Goal: Task Accomplishment & Management: Complete application form

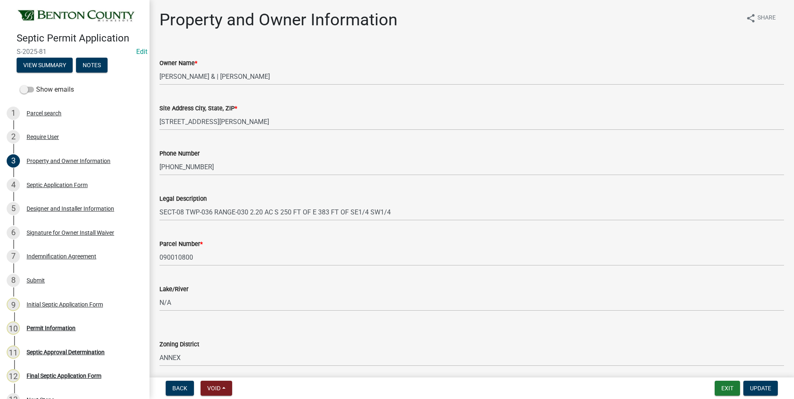
select select "3cbb92b0-b914-4756-b975-0246e37162fd"
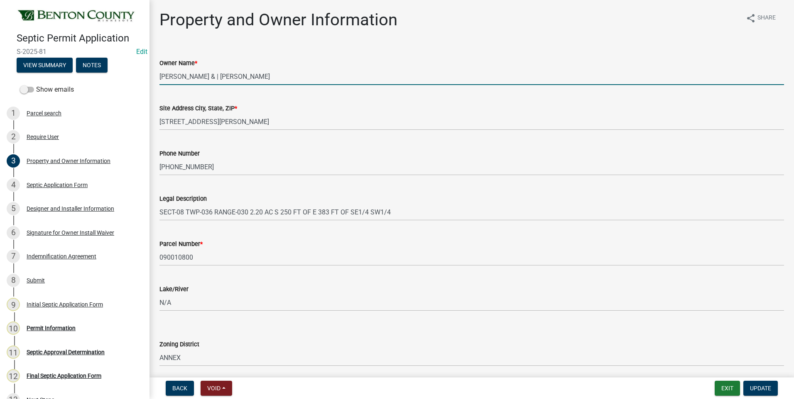
drag, startPoint x: 261, startPoint y: 77, endPoint x: 159, endPoint y: 74, distance: 101.8
click at [159, 74] on div "Owner Name * GEORGE CZECH & | CLARA CZECH" at bounding box center [471, 66] width 637 height 39
type input "LEVI HANSON"
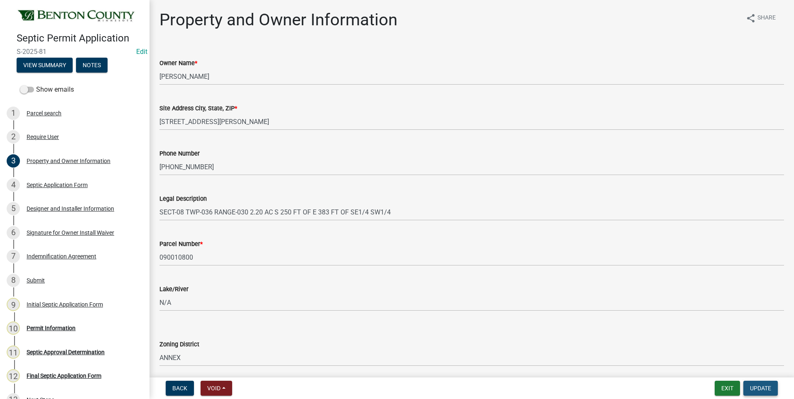
click at [762, 387] on span "Update" at bounding box center [760, 388] width 21 height 7
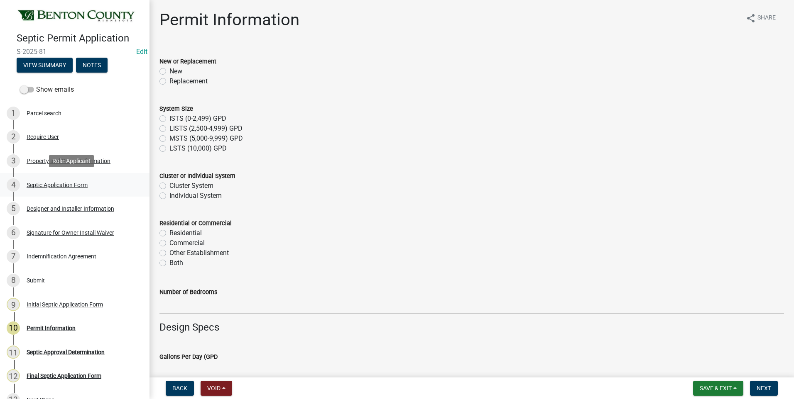
click at [67, 184] on div "Septic Application Form" at bounding box center [57, 185] width 61 height 6
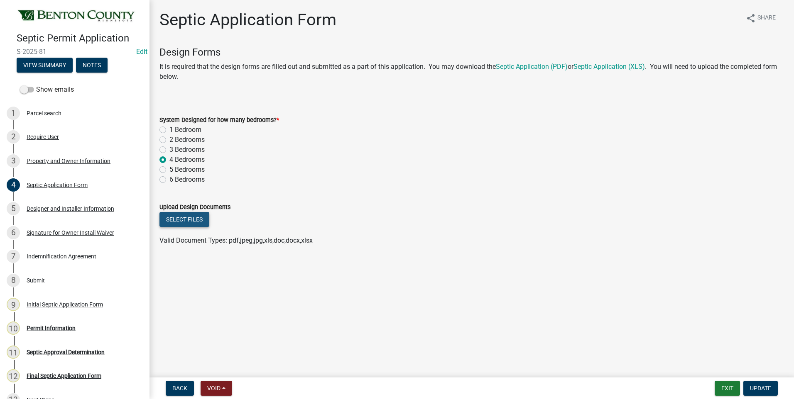
click at [181, 224] on button "Select files" at bounding box center [184, 219] width 50 height 15
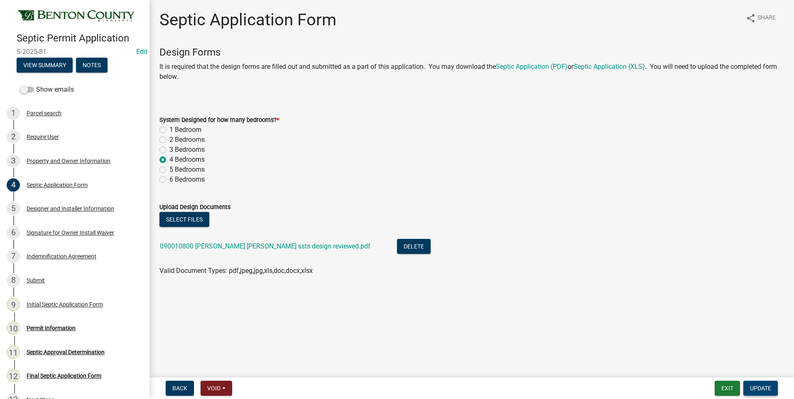
click at [754, 387] on span "Update" at bounding box center [760, 388] width 21 height 7
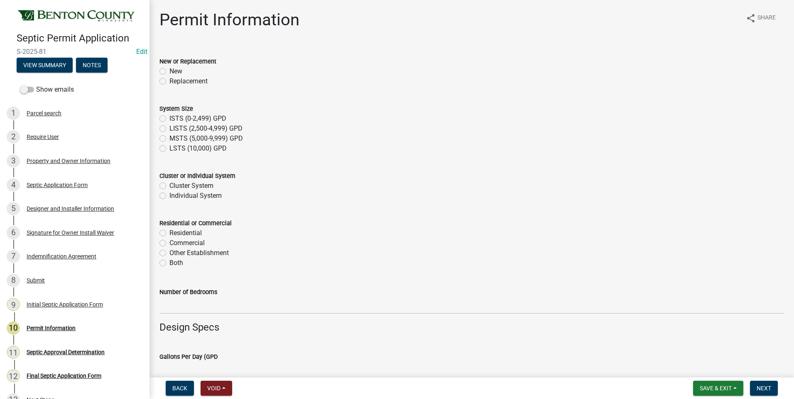
click at [169, 82] on label "Replacement" at bounding box center [188, 81] width 38 height 10
click at [169, 82] on input "Replacement" at bounding box center [171, 78] width 5 height 5
radio input "true"
click at [169, 118] on label "ISTS (0-2,499) GPD" at bounding box center [197, 119] width 57 height 10
click at [169, 118] on input "ISTS (0-2,499) GPD" at bounding box center [171, 116] width 5 height 5
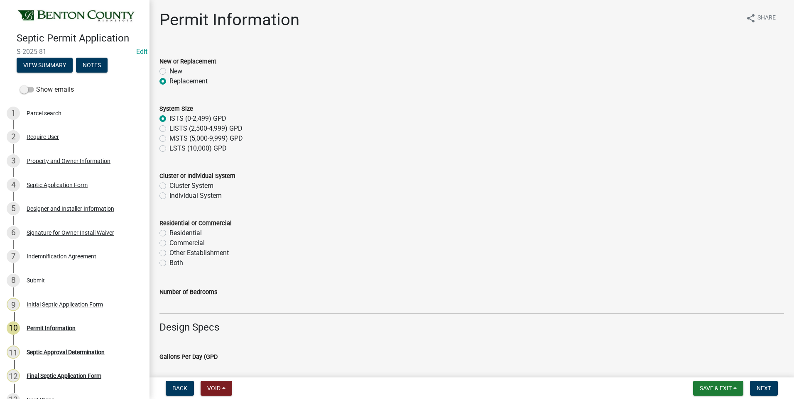
radio input "true"
click at [169, 197] on label "Individual System" at bounding box center [195, 196] width 52 height 10
click at [169, 196] on input "Individual System" at bounding box center [171, 193] width 5 height 5
radio input "true"
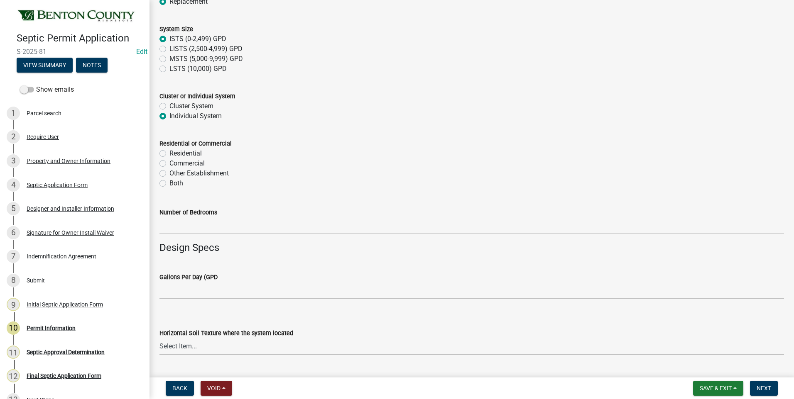
scroll to position [83, 0]
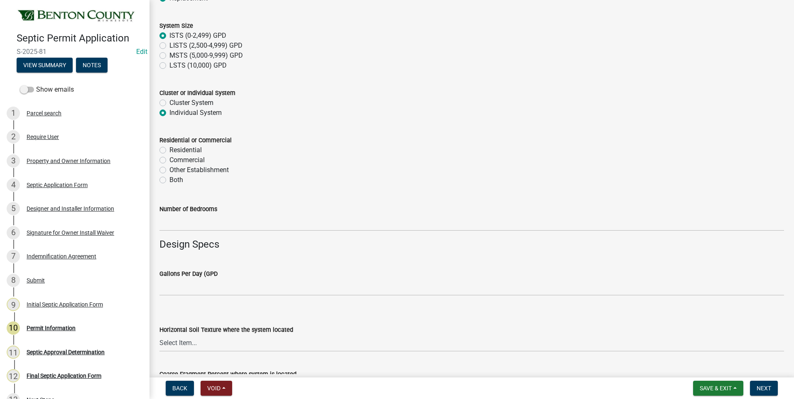
click at [169, 150] on label "Residential" at bounding box center [185, 150] width 32 height 10
click at [169, 150] on input "Residential" at bounding box center [171, 147] width 5 height 5
radio input "true"
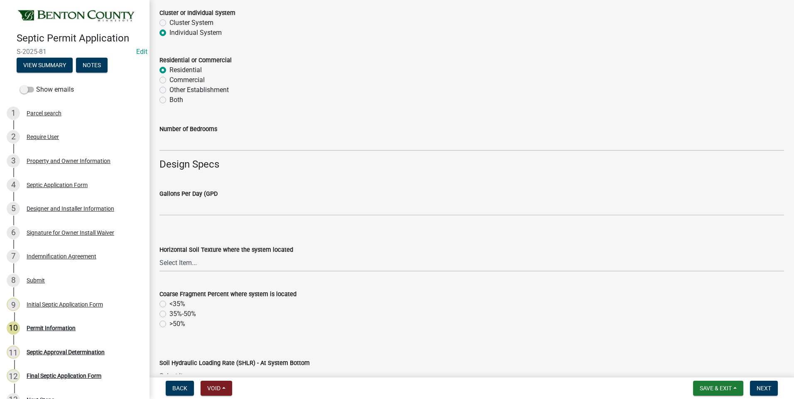
scroll to position [166, 0]
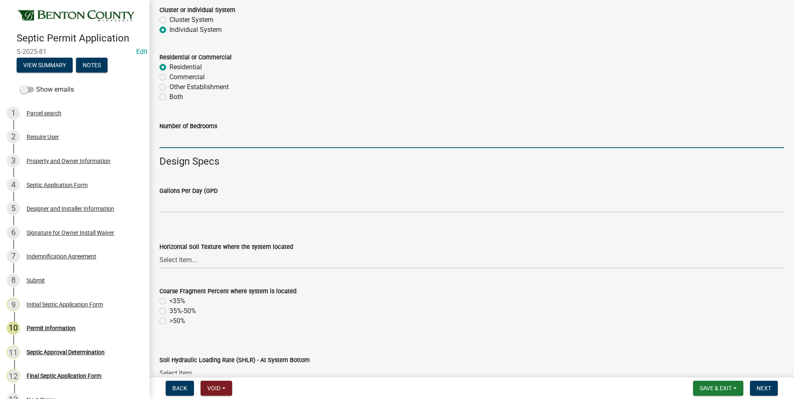
click at [218, 141] on input "text" at bounding box center [471, 139] width 625 height 17
type input "4"
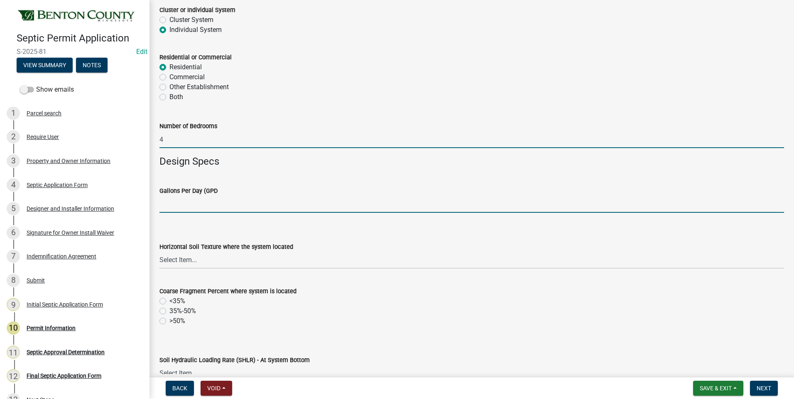
click at [203, 206] on input "text" at bounding box center [471, 204] width 625 height 17
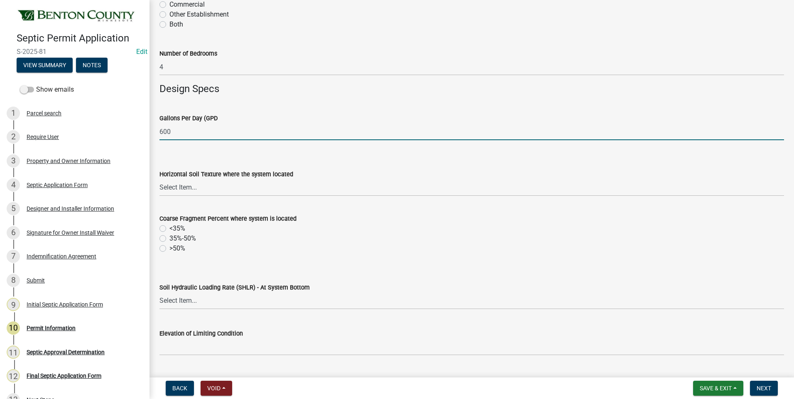
scroll to position [249, 0]
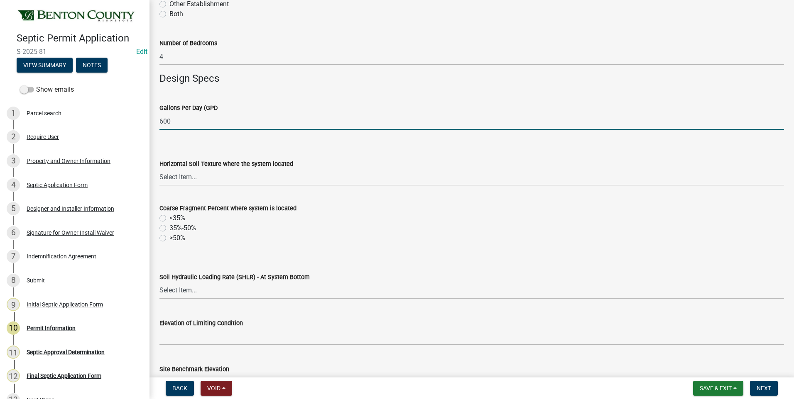
type input "600"
click at [177, 179] on select "Select Item... Sand Coarse Sand Loamy Sand Loamy Coarse Sand Loamy Fine Sand Lo…" at bounding box center [471, 177] width 625 height 17
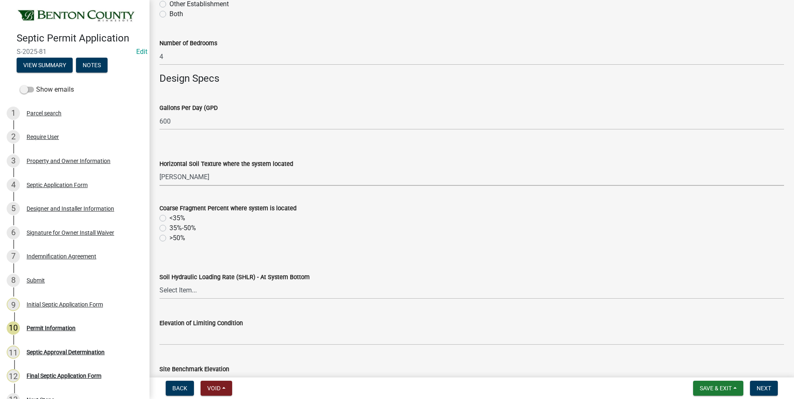
click at [159, 169] on select "Select Item... Sand Coarse Sand Loamy Sand Loamy Coarse Sand Loamy Fine Sand Lo…" at bounding box center [471, 177] width 625 height 17
select select "4be97a01-0747-4e1d-8854-158543001eff"
click at [169, 218] on label "<35%" at bounding box center [177, 218] width 16 height 10
click at [169, 218] on input "<35%" at bounding box center [171, 215] width 5 height 5
radio input "true"
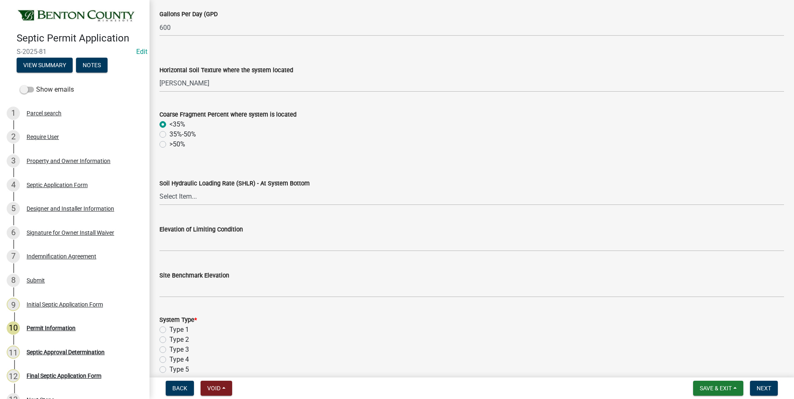
scroll to position [374, 0]
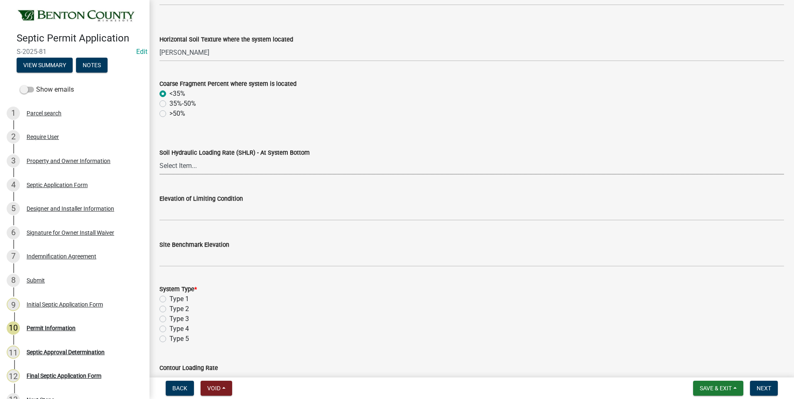
drag, startPoint x: 190, startPoint y: 169, endPoint x: 191, endPoint y: 174, distance: 5.5
click at [190, 169] on select "Select Item... 1.2 0.78 0.68 0.6 0.52 0.5 0.45 0.42 0.24 0 Other" at bounding box center [471, 166] width 625 height 17
click at [159, 158] on select "Select Item... 1.2 0.78 0.68 0.6 0.52 0.5 0.45 0.42 0.24 0 Other" at bounding box center [471, 166] width 625 height 17
select select "7fc752c8-794b-4a1f-963b-1383303f6e28"
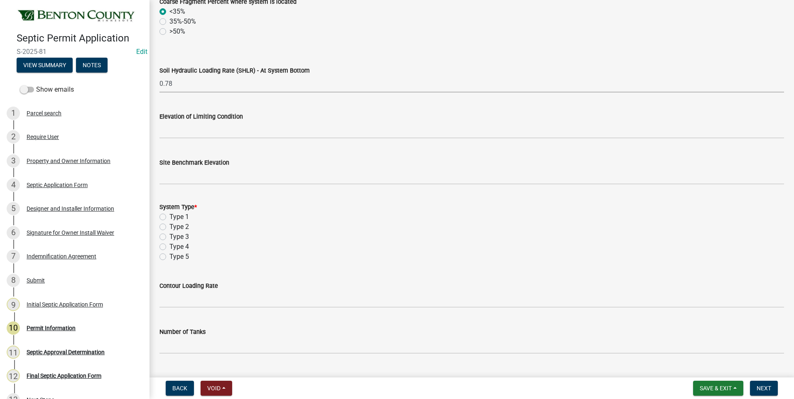
scroll to position [457, 0]
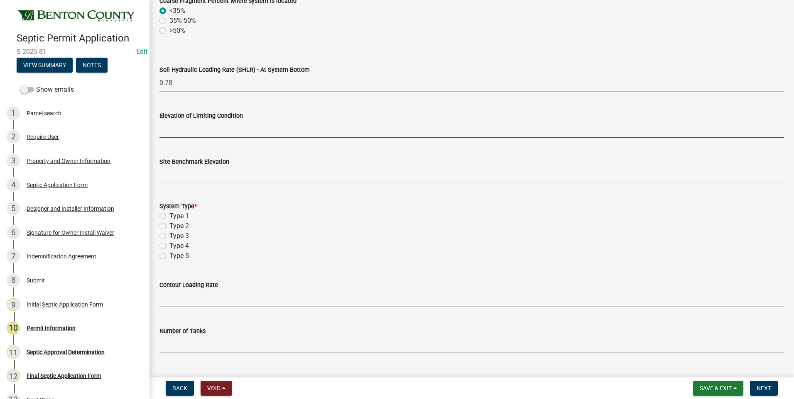
click at [226, 132] on input "text" at bounding box center [471, 129] width 625 height 17
type input "94.42"
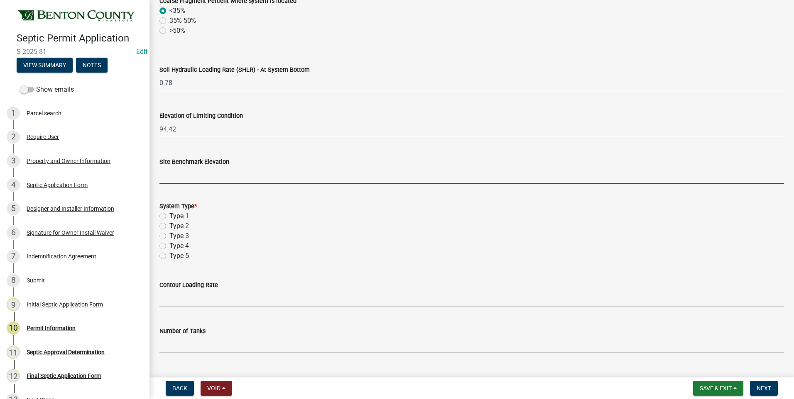
click at [221, 176] on input "text" at bounding box center [471, 175] width 625 height 17
type input "100"
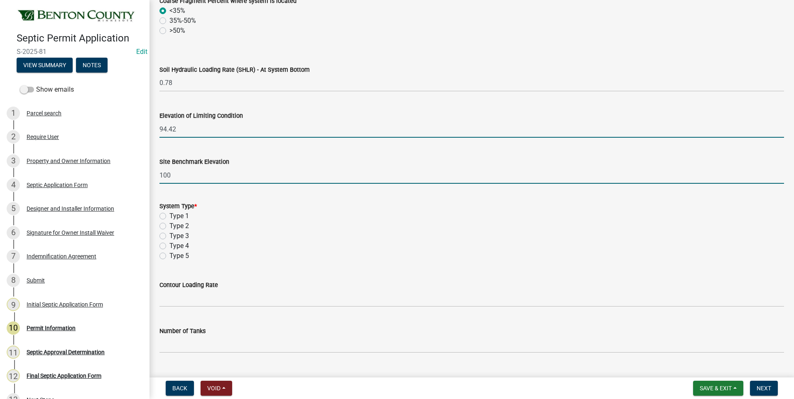
click at [189, 129] on input "94.42" at bounding box center [471, 129] width 625 height 17
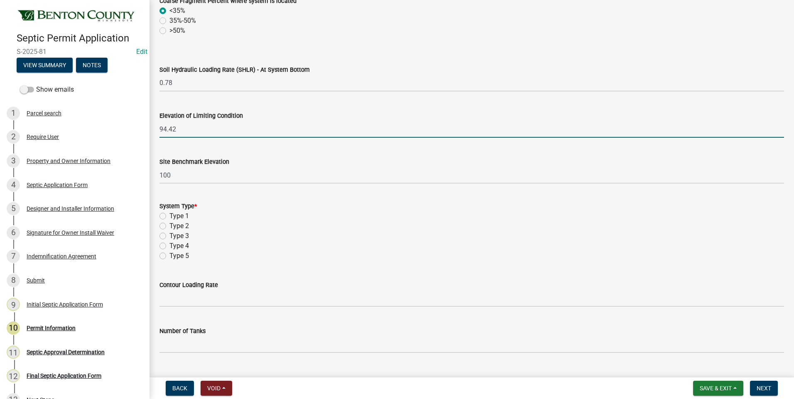
click at [169, 235] on label "Type 3" at bounding box center [179, 236] width 20 height 10
click at [169, 235] on input "Type 3" at bounding box center [171, 233] width 5 height 5
radio input "true"
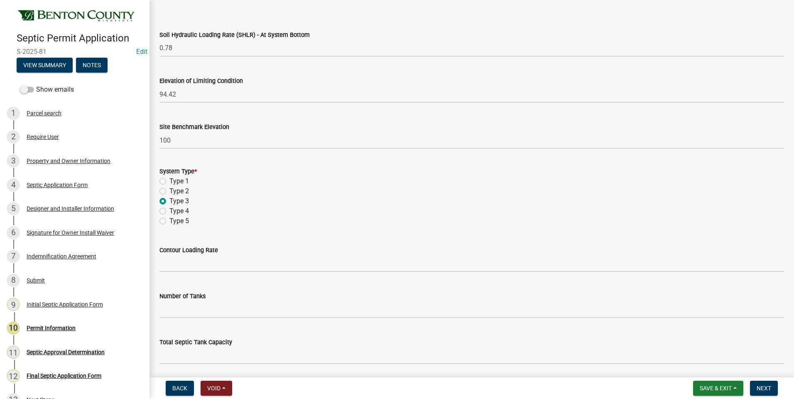
scroll to position [540, 0]
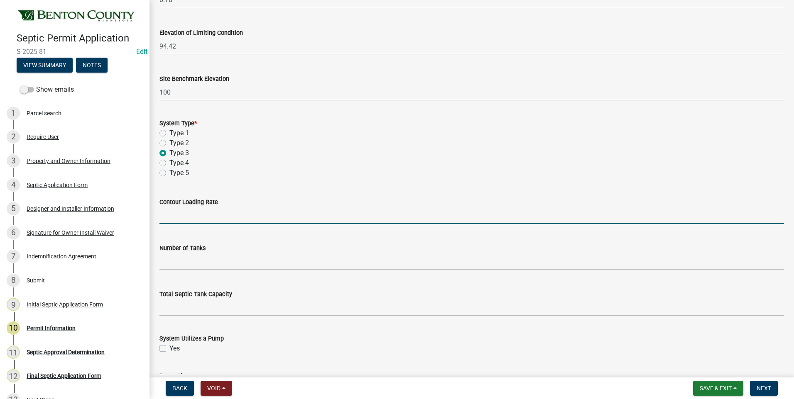
click at [214, 218] on input "text" at bounding box center [471, 215] width 625 height 17
type input "12"
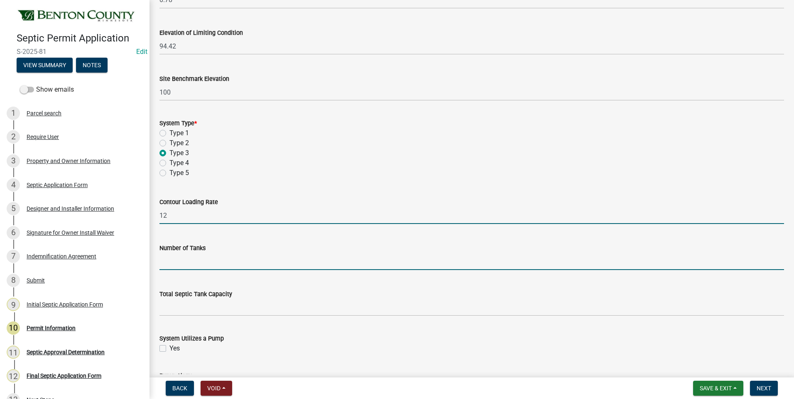
click at [167, 259] on input "text" at bounding box center [471, 261] width 625 height 17
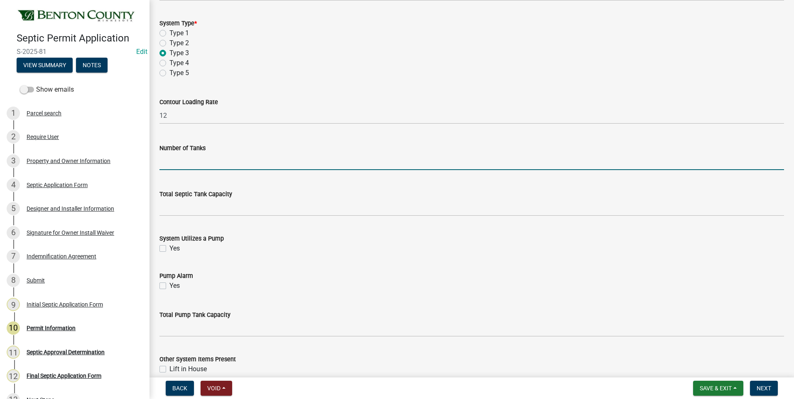
scroll to position [664, 0]
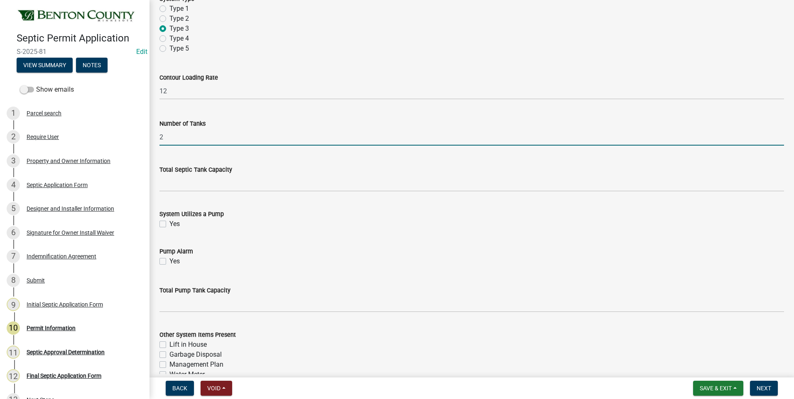
type input "2"
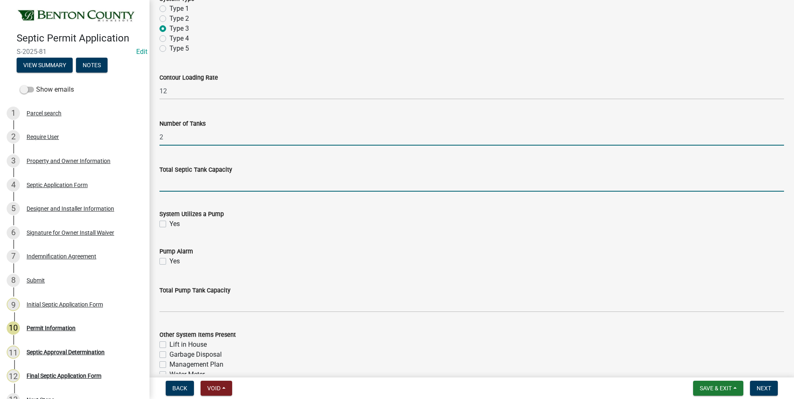
click at [165, 184] on input "text" at bounding box center [471, 183] width 625 height 17
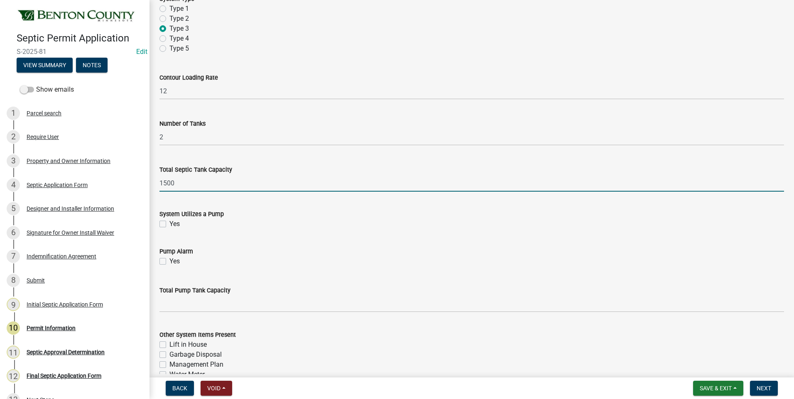
type input "1500"
drag, startPoint x: 162, startPoint y: 225, endPoint x: 166, endPoint y: 240, distance: 16.2
click at [169, 225] on label "Yes" at bounding box center [174, 224] width 10 height 10
click at [169, 225] on input "Yes" at bounding box center [171, 221] width 5 height 5
checkbox input "true"
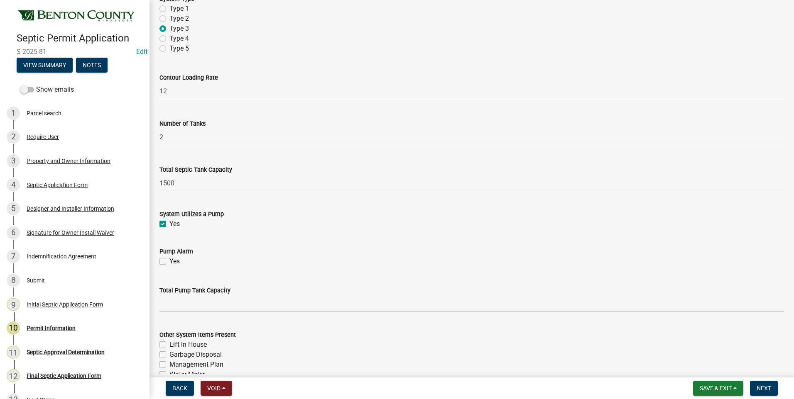
click at [169, 263] on label "Yes" at bounding box center [174, 262] width 10 height 10
click at [169, 262] on input "Yes" at bounding box center [171, 259] width 5 height 5
checkbox input "true"
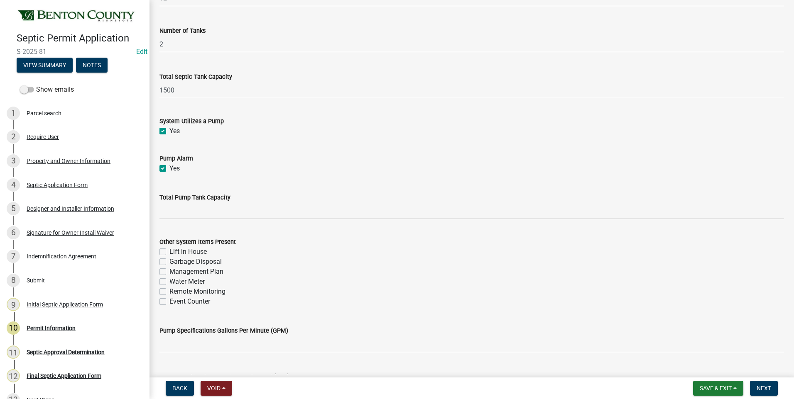
scroll to position [789, 0]
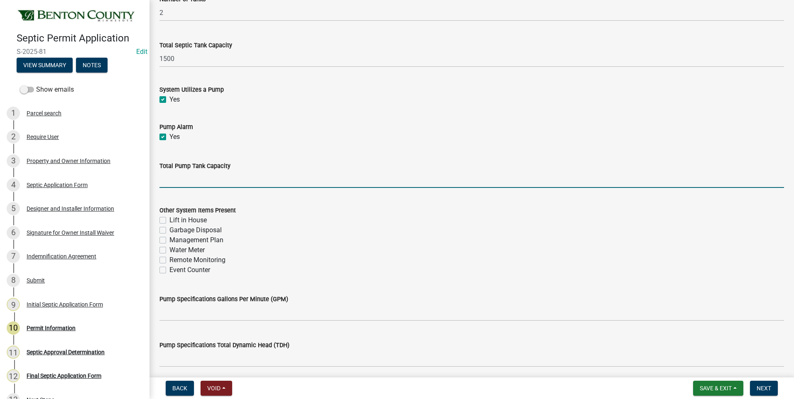
click at [205, 179] on input "text" at bounding box center [471, 179] width 625 height 17
type input "625"
click at [169, 242] on label "Management Plan" at bounding box center [196, 240] width 54 height 10
click at [169, 241] on input "Management Plan" at bounding box center [171, 237] width 5 height 5
checkbox input "true"
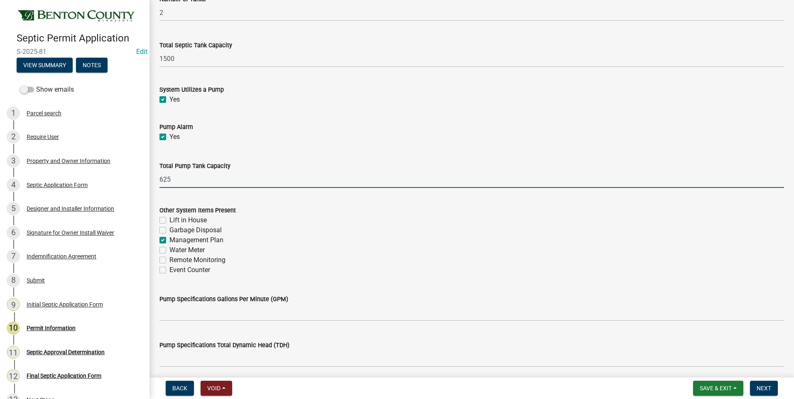
checkbox input "false"
checkbox input "true"
checkbox input "false"
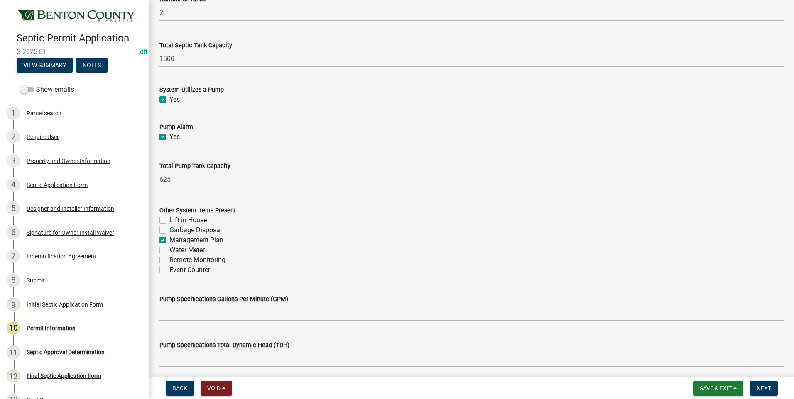
click at [169, 271] on label "Event Counter" at bounding box center [189, 270] width 41 height 10
click at [169, 271] on input "Event Counter" at bounding box center [171, 267] width 5 height 5
checkbox input "true"
checkbox input "false"
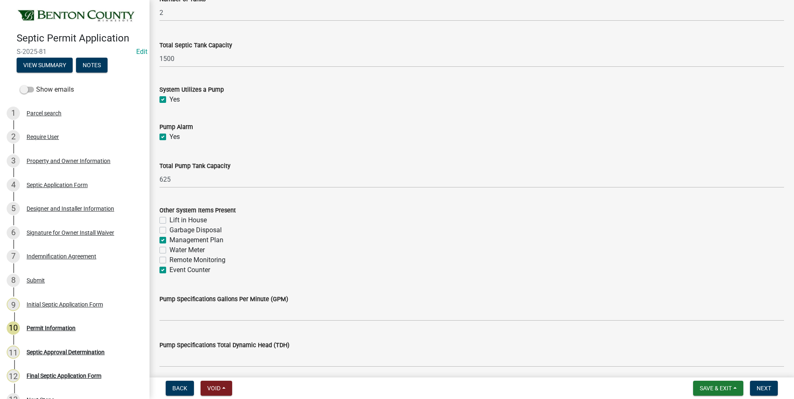
checkbox input "true"
checkbox input "false"
checkbox input "true"
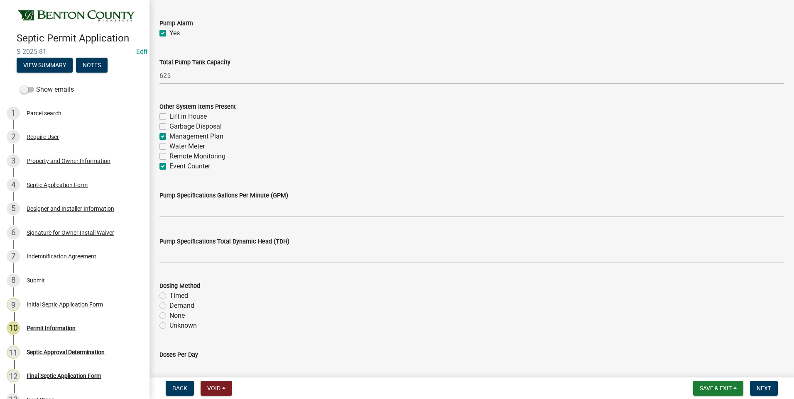
scroll to position [914, 0]
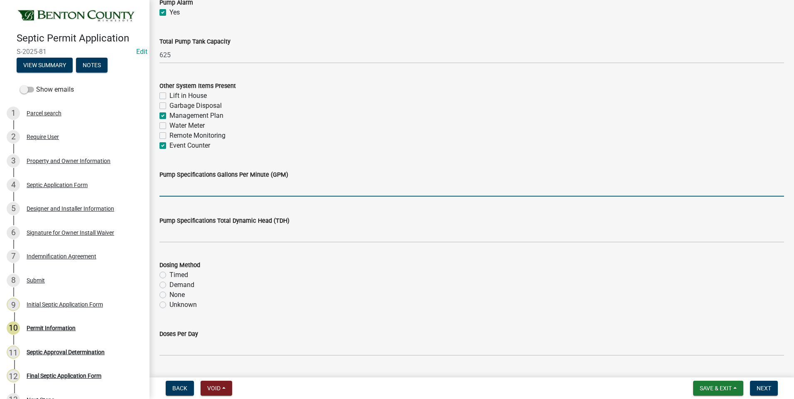
click at [285, 191] on input "text" at bounding box center [471, 188] width 625 height 17
type input "29"
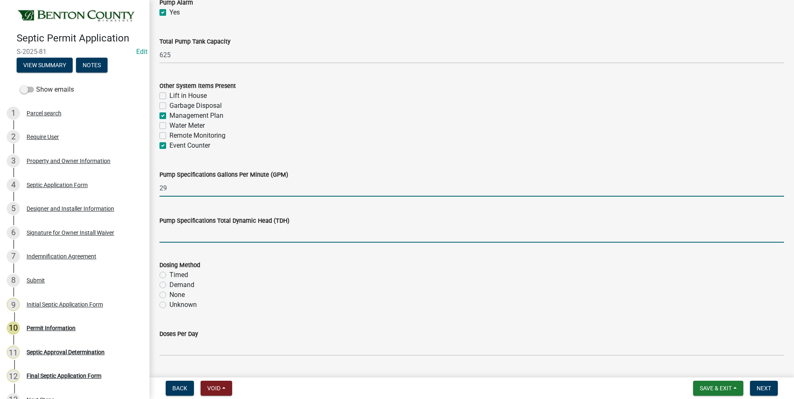
click at [170, 237] on input "text" at bounding box center [471, 234] width 625 height 17
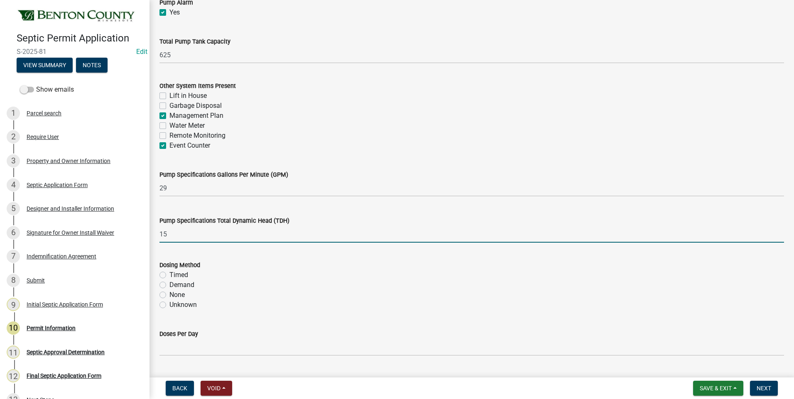
type input "15"
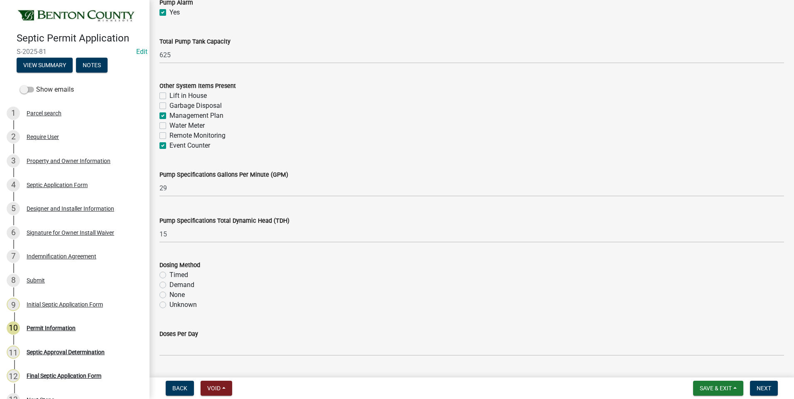
click at [169, 285] on label "Demand" at bounding box center [181, 285] width 25 height 10
click at [169, 285] on input "Demand" at bounding box center [171, 282] width 5 height 5
radio input "true"
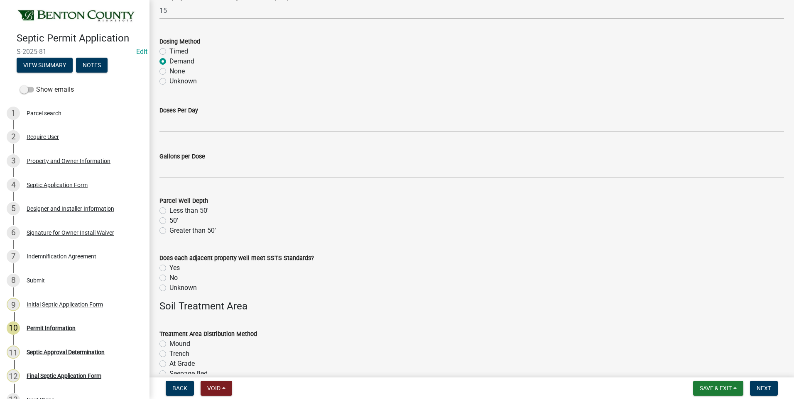
scroll to position [1163, 0]
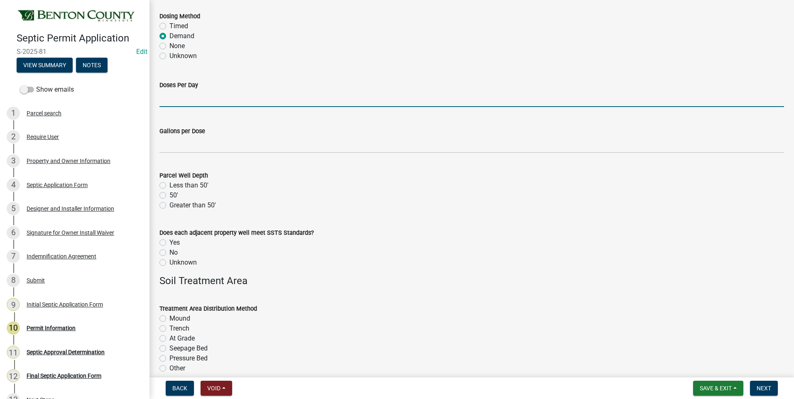
click at [207, 100] on input "text" at bounding box center [471, 98] width 625 height 17
type input "6.3"
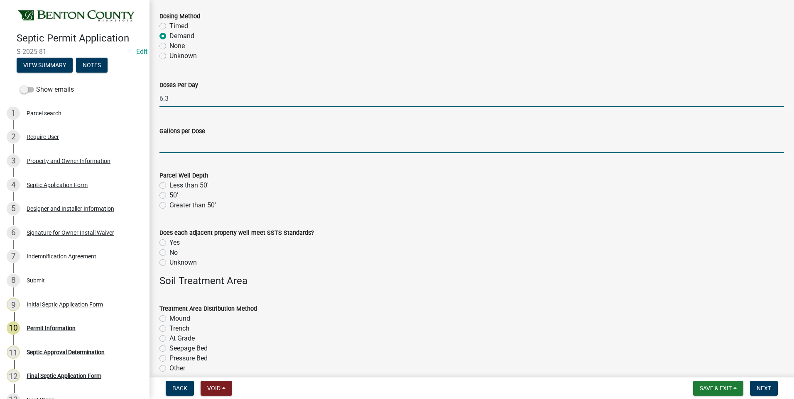
click at [170, 147] on input "text" at bounding box center [471, 144] width 625 height 17
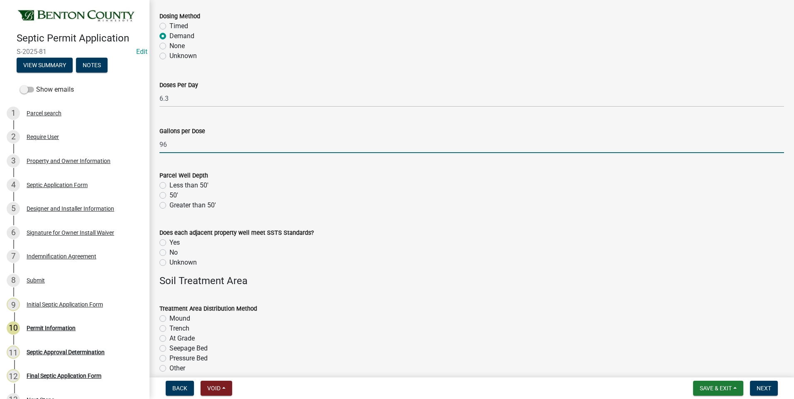
type input "96"
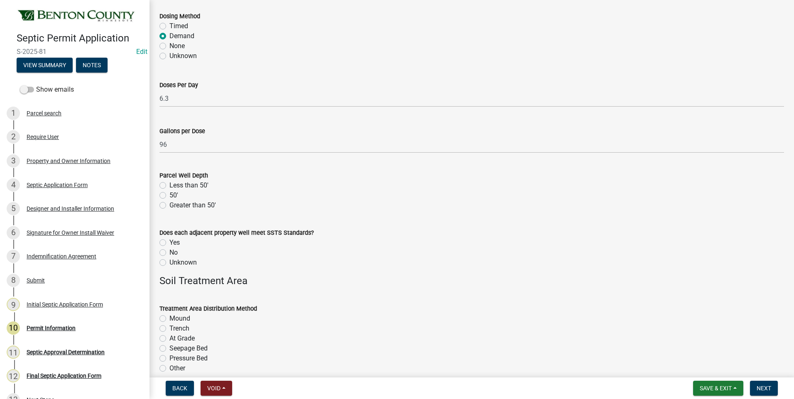
click at [169, 207] on label "Greater than 50'" at bounding box center [192, 206] width 47 height 10
click at [169, 206] on input "Greater than 50'" at bounding box center [171, 203] width 5 height 5
radio input "true"
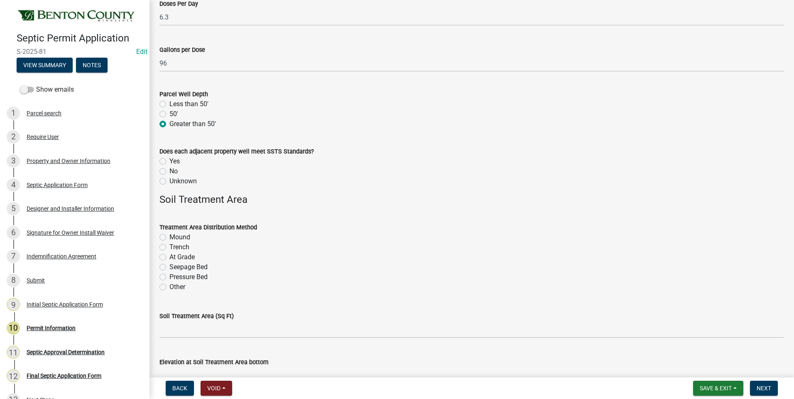
scroll to position [1246, 0]
click at [169, 179] on label "Unknown" at bounding box center [182, 180] width 27 height 10
click at [169, 179] on input "Unknown" at bounding box center [171, 177] width 5 height 5
radio input "true"
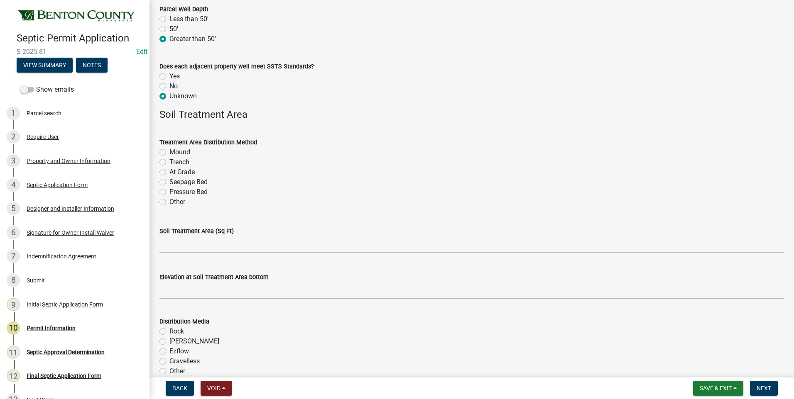
scroll to position [1370, 0]
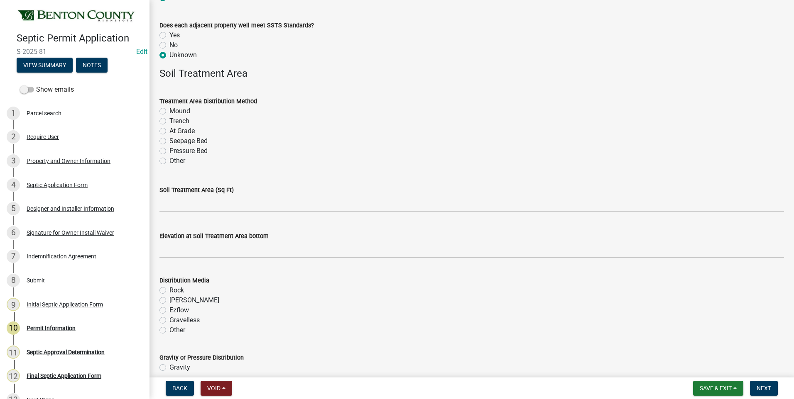
click at [169, 110] on label "Mound" at bounding box center [179, 111] width 21 height 10
click at [169, 110] on input "Mound" at bounding box center [171, 108] width 5 height 5
radio input "true"
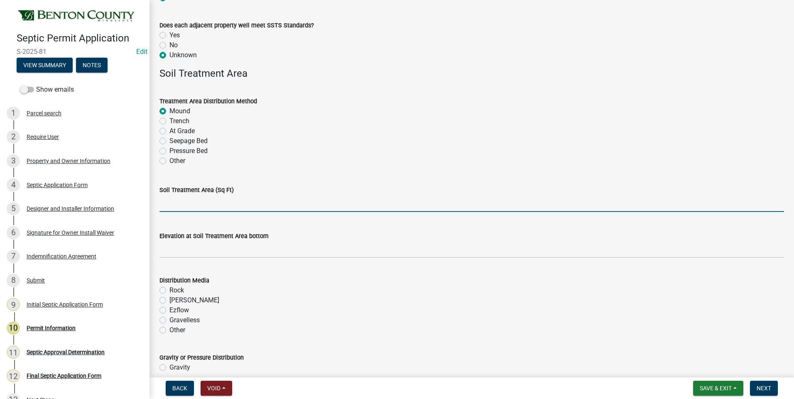
click at [193, 208] on input "text" at bounding box center [471, 203] width 625 height 17
type input "500"
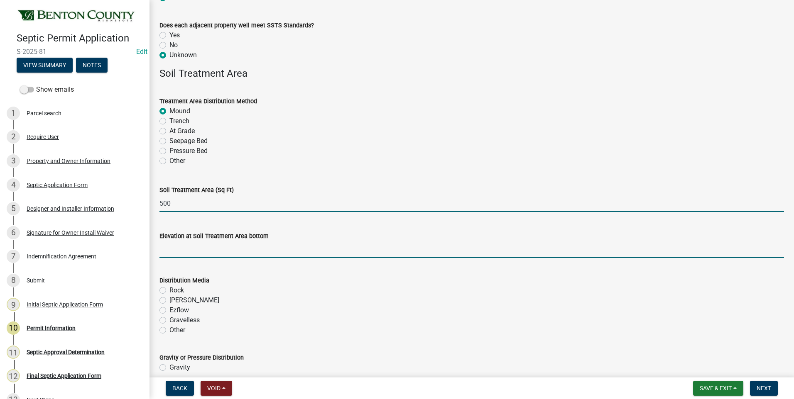
click at [190, 253] on input "text" at bounding box center [471, 249] width 625 height 17
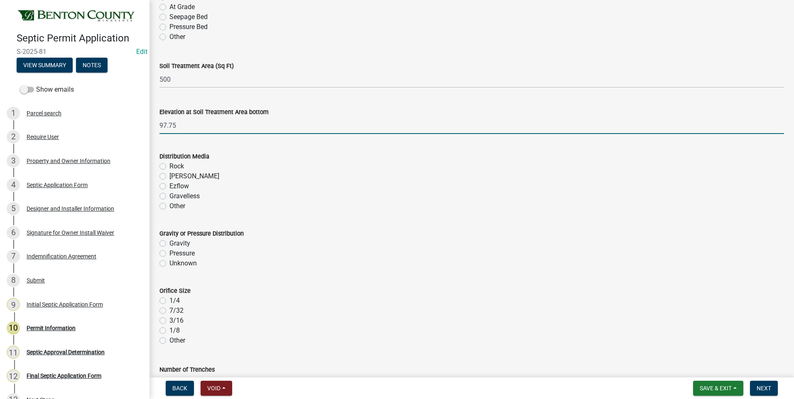
scroll to position [1536, 0]
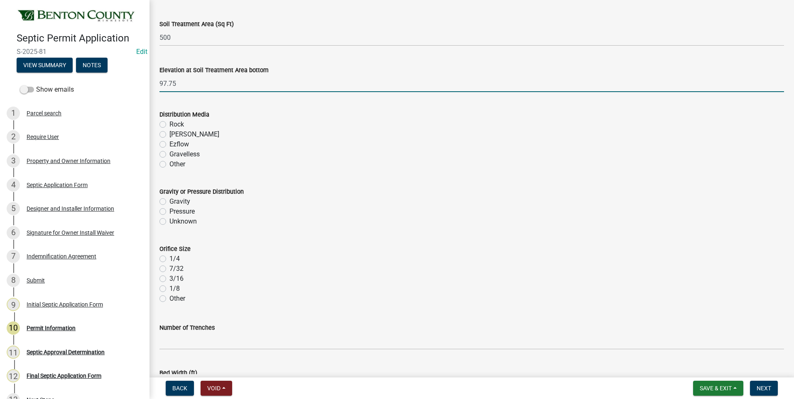
type input "97.75"
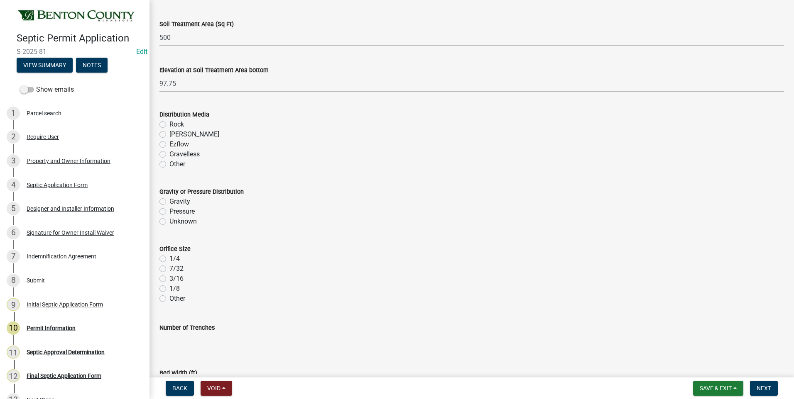
click at [169, 125] on label "Rock" at bounding box center [176, 125] width 15 height 10
click at [169, 125] on input "Rock" at bounding box center [171, 122] width 5 height 5
radio input "true"
click at [169, 212] on label "Pressure" at bounding box center [181, 212] width 25 height 10
click at [169, 212] on input "Pressure" at bounding box center [171, 209] width 5 height 5
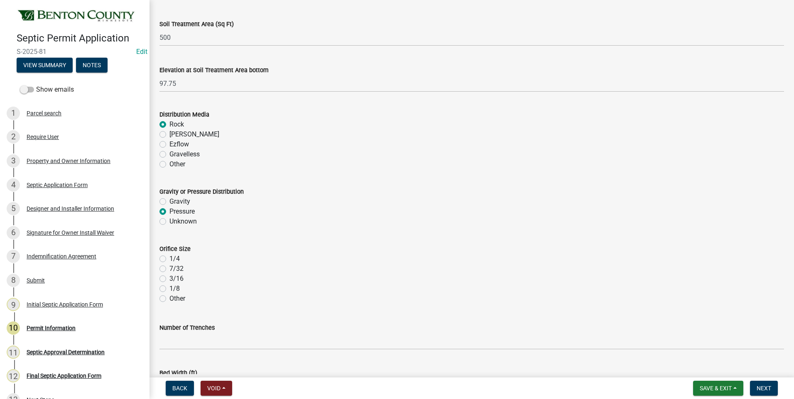
radio input "true"
click at [169, 269] on label "7/32" at bounding box center [176, 269] width 14 height 10
click at [169, 269] on input "7/32" at bounding box center [171, 266] width 5 height 5
radio input "true"
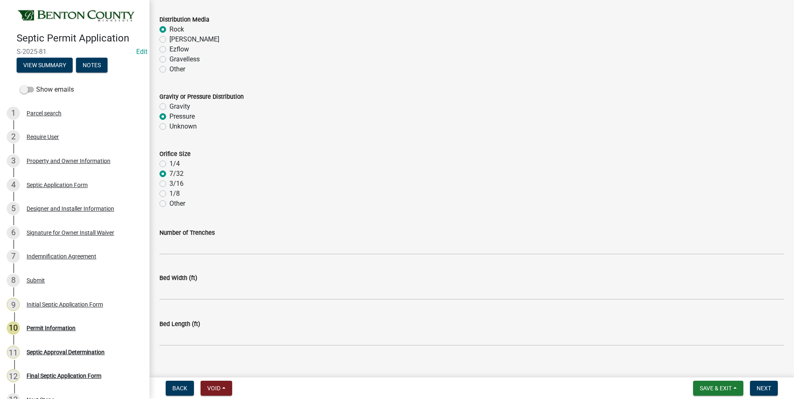
scroll to position [1643, 0]
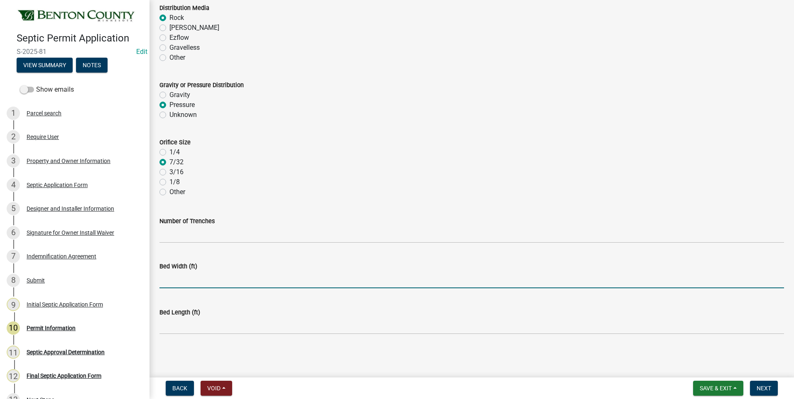
click at [191, 282] on input "text" at bounding box center [471, 280] width 625 height 17
type input "10"
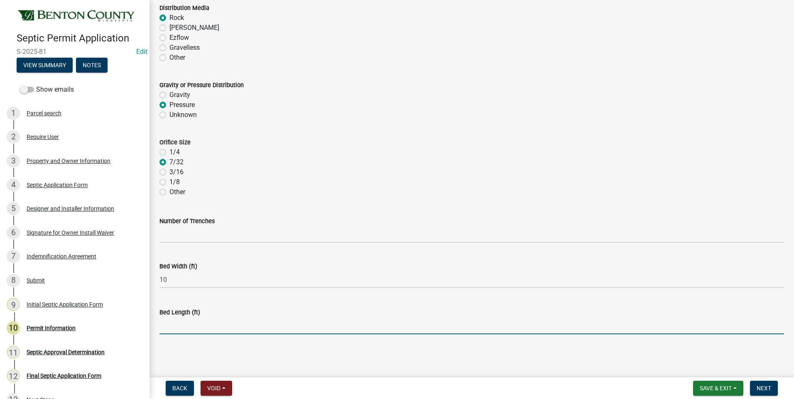
click at [171, 329] on input "text" at bounding box center [471, 326] width 625 height 17
type input "50"
click at [767, 391] on span "Next" at bounding box center [764, 388] width 15 height 7
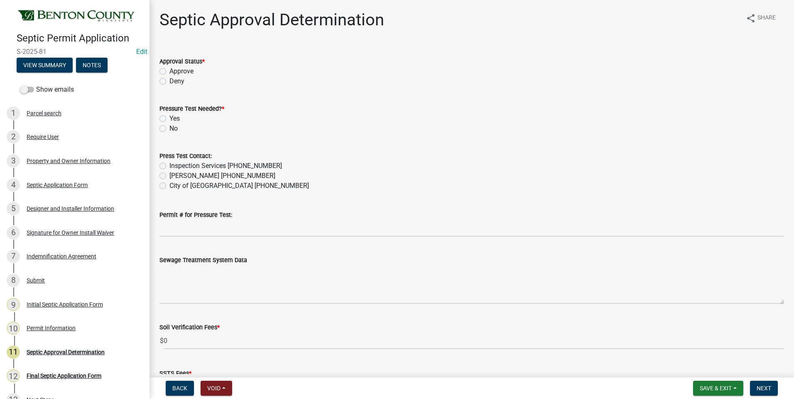
click at [169, 71] on label "Approve" at bounding box center [181, 71] width 24 height 10
click at [169, 71] on input "Approve" at bounding box center [171, 68] width 5 height 5
radio input "true"
click at [169, 119] on label "Yes" at bounding box center [174, 119] width 10 height 10
click at [169, 119] on input "Yes" at bounding box center [171, 116] width 5 height 5
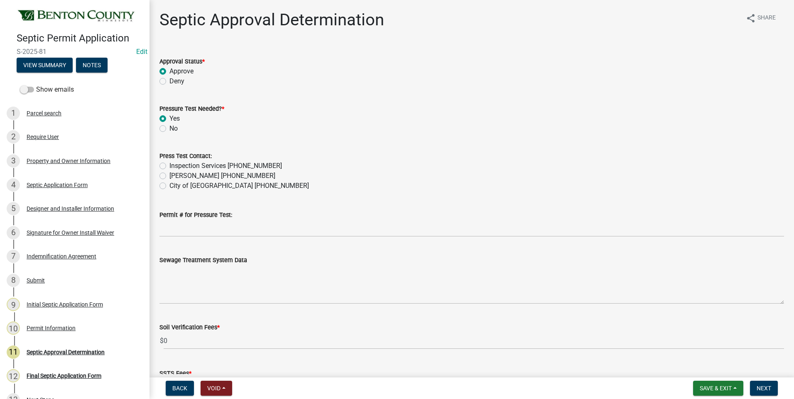
radio input "true"
click at [169, 166] on label "Inspection Services 320-532-3629" at bounding box center [225, 166] width 113 height 10
click at [169, 166] on input "Inspection Services 320-532-3629" at bounding box center [171, 163] width 5 height 5
radio input "true"
click at [169, 187] on label "City of Sauk Rapids 320-258-5300" at bounding box center [239, 186] width 140 height 10
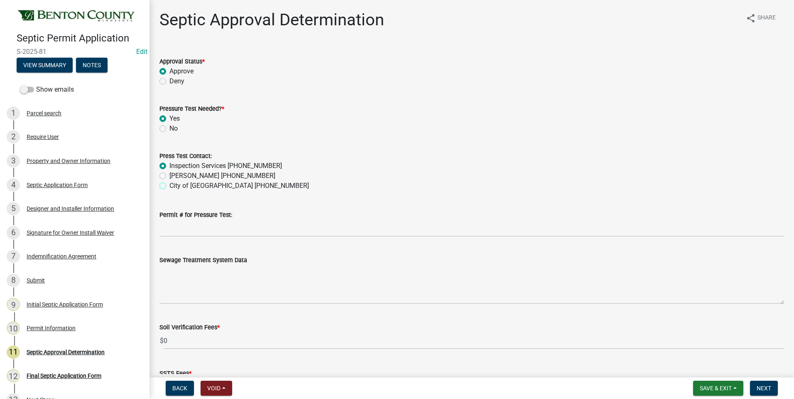
click at [169, 186] on input "City of Sauk Rapids 320-258-5300" at bounding box center [171, 183] width 5 height 5
radio input "true"
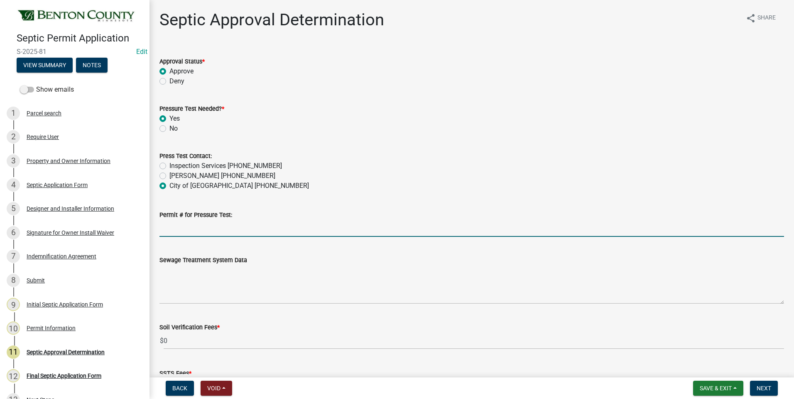
click at [234, 231] on input "Permit # for Pressure Test:" at bounding box center [471, 228] width 625 height 17
type input "CITY OF SAUK RAPIDS"
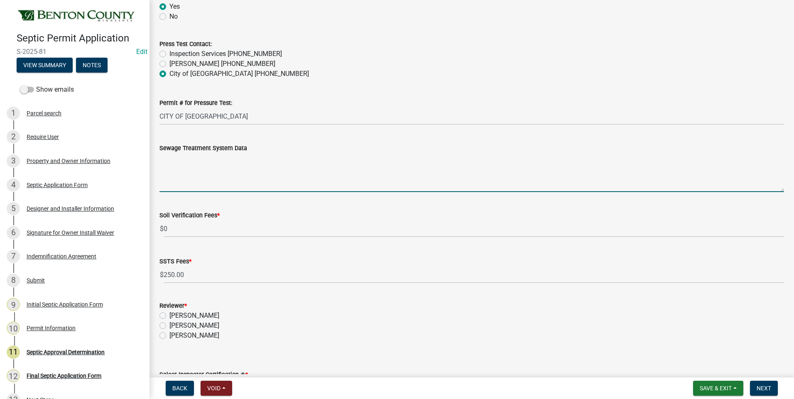
scroll to position [125, 0]
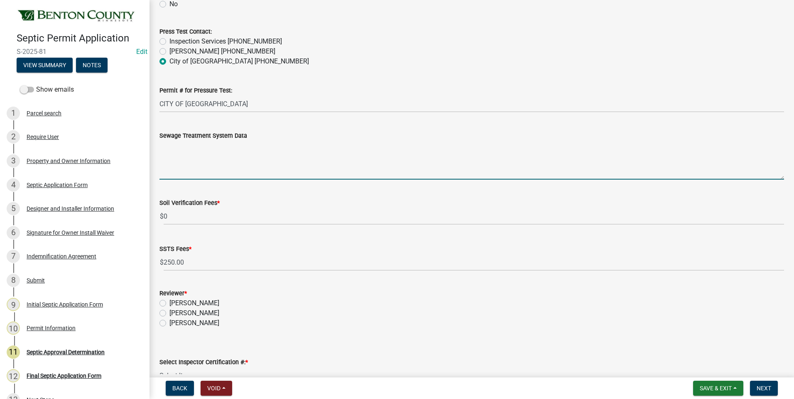
click at [207, 159] on textarea "Sewage Treatment System Data" at bounding box center [471, 160] width 625 height 39
paste textarea "Installation of a 10'x50' ROCKBED MOUND SYSTEM w/ 36" clean sand lift to elevat…"
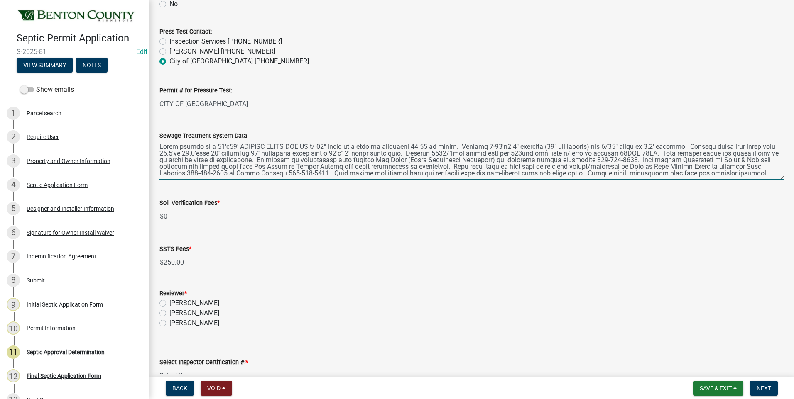
type textarea "Installation of a 10'x50' ROCKBED MOUND SYSTEM w/ 36" clean sand lift to elevat…"
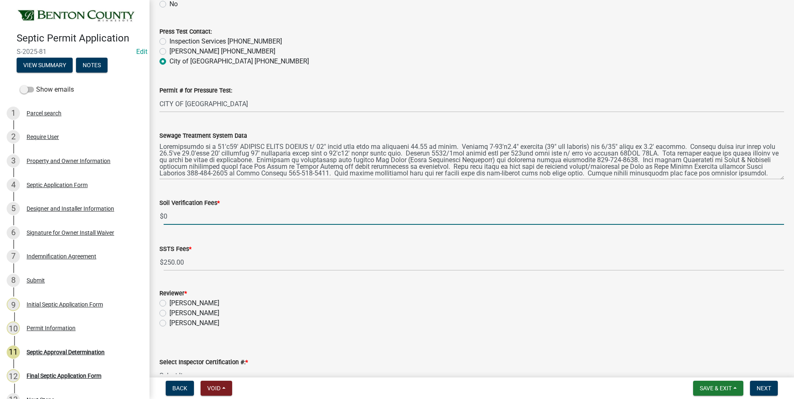
click at [164, 217] on input "0" at bounding box center [474, 216] width 620 height 17
type input "100"
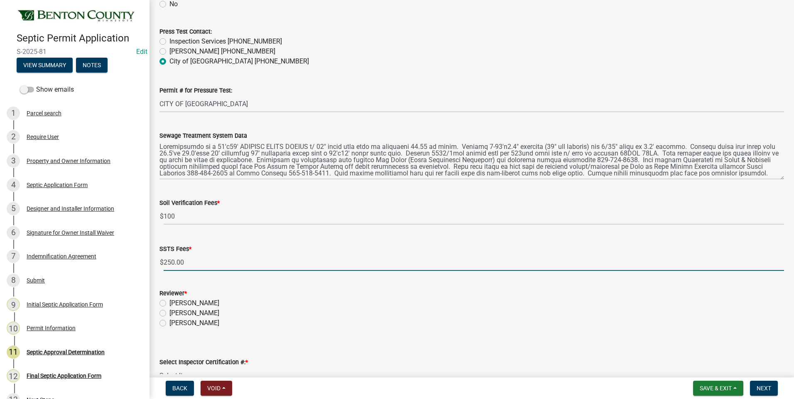
click at [194, 262] on input "250.00" at bounding box center [474, 262] width 620 height 17
click at [169, 314] on label "Sean Moe" at bounding box center [194, 314] width 50 height 10
click at [169, 314] on input "Sean Moe" at bounding box center [171, 311] width 5 height 5
radio input "true"
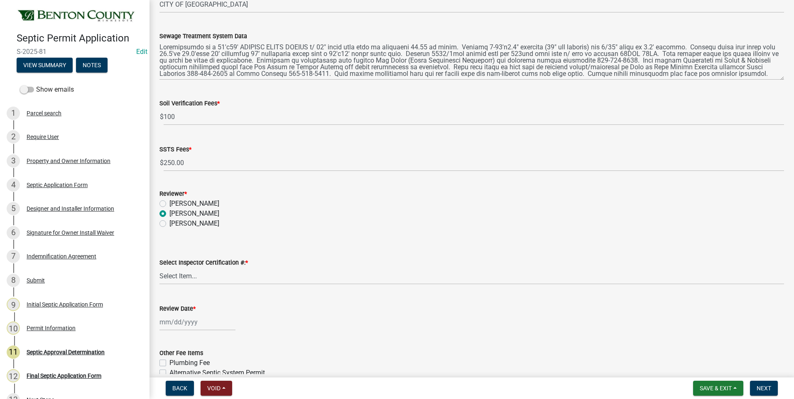
scroll to position [332, 0]
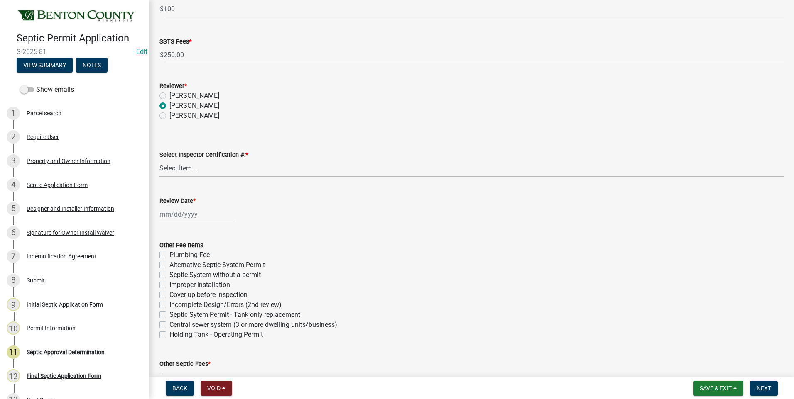
click at [188, 167] on select "Select Item... C8970 C10350" at bounding box center [471, 168] width 625 height 17
click at [159, 160] on select "Select Item... C8970 C10350" at bounding box center [471, 168] width 625 height 17
select select "d675f826-2bf1-4ce2-9ebe-43c1842a6c70"
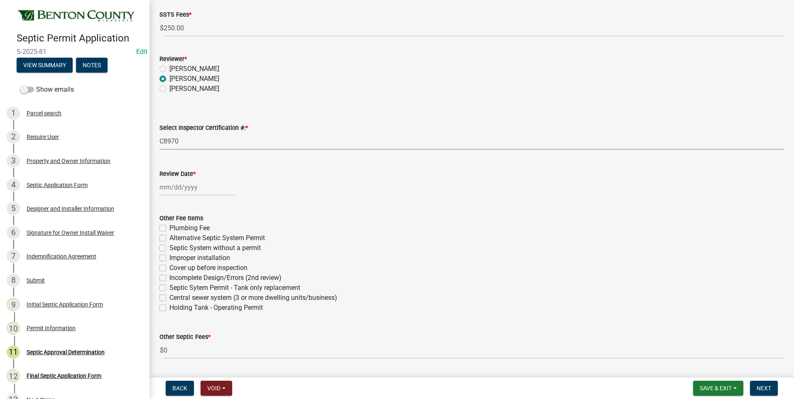
scroll to position [415, 0]
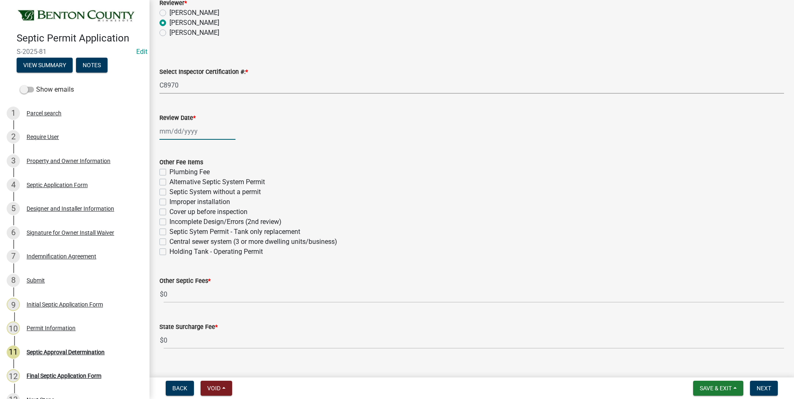
click at [178, 131] on div at bounding box center [197, 131] width 76 height 17
select select "10"
select select "2025"
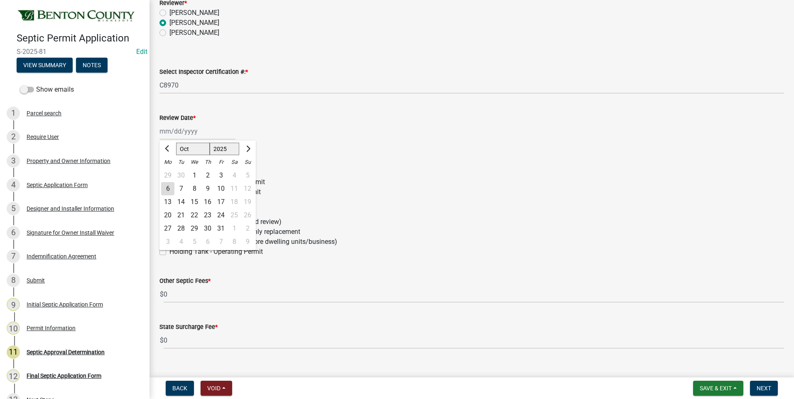
click at [169, 189] on div "6" at bounding box center [167, 188] width 13 height 13
type input "10/06/2025"
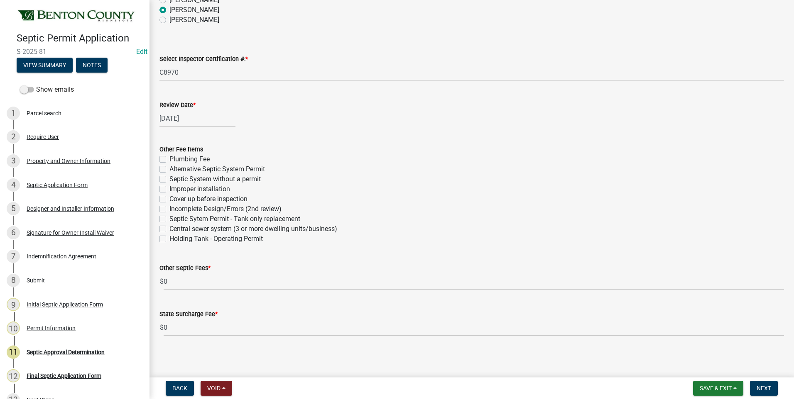
scroll to position [430, 0]
click at [713, 391] on span "Save & Exit" at bounding box center [716, 388] width 32 height 7
click at [698, 348] on button "Save" at bounding box center [710, 347] width 66 height 20
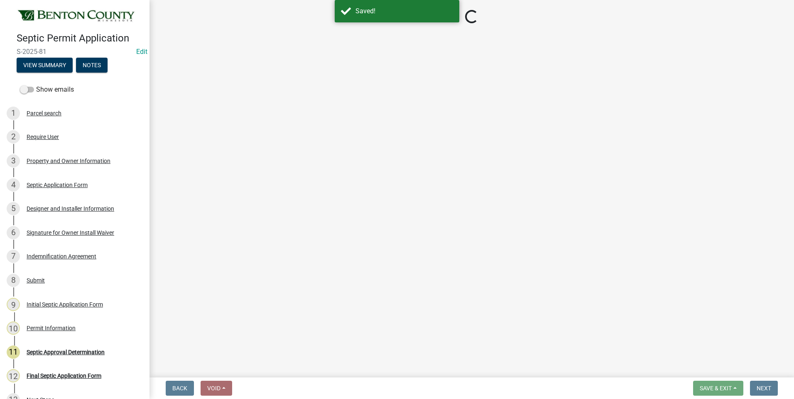
select select "d675f826-2bf1-4ce2-9ebe-43c1842a6c70"
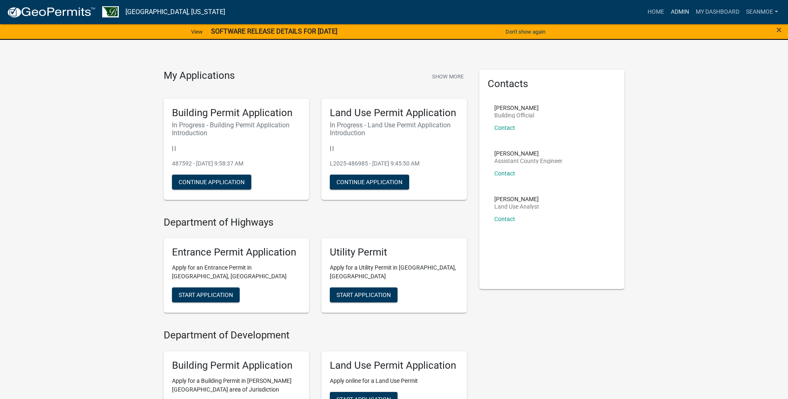
click at [679, 11] on link "Admin" at bounding box center [679, 12] width 25 height 16
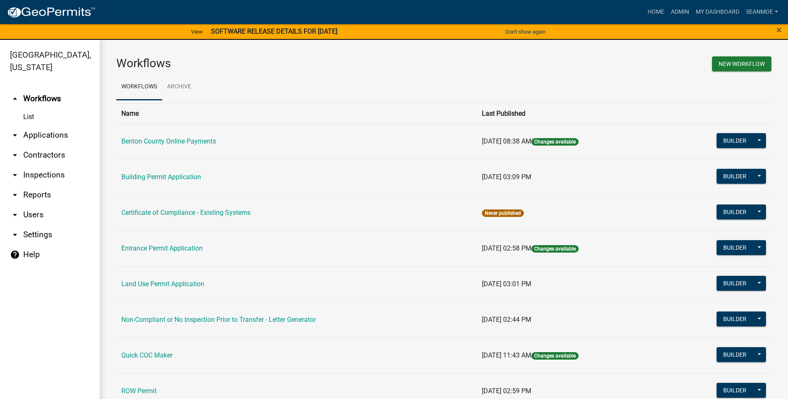
click at [33, 138] on link "arrow_drop_down Applications" at bounding box center [50, 135] width 100 height 20
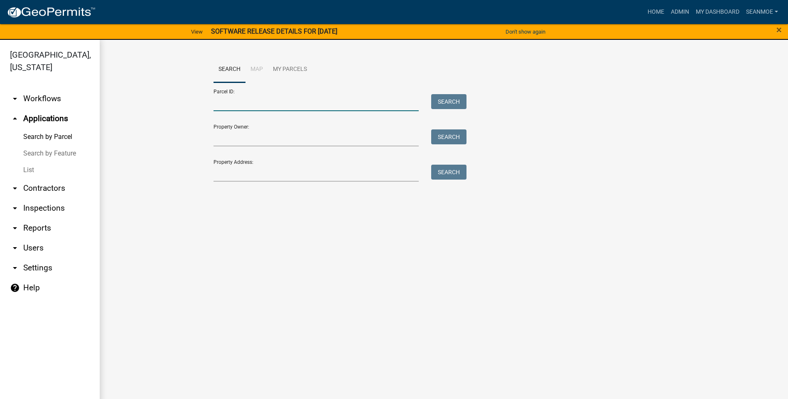
click at [225, 103] on input "Parcel ID:" at bounding box center [316, 102] width 206 height 17
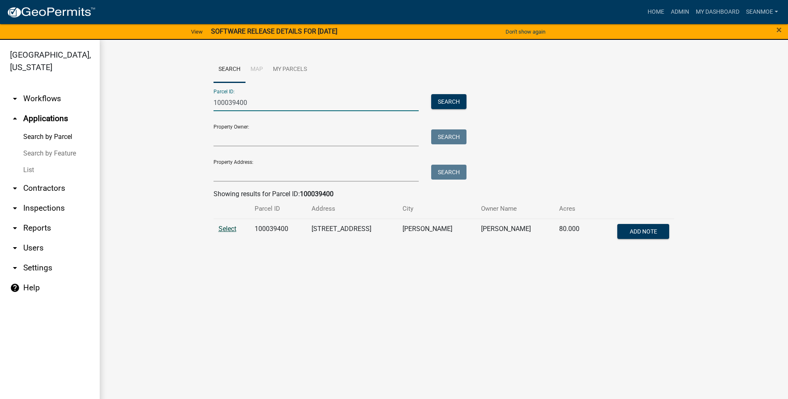
type input "100039400"
click at [231, 228] on span "Select" at bounding box center [227, 229] width 18 height 8
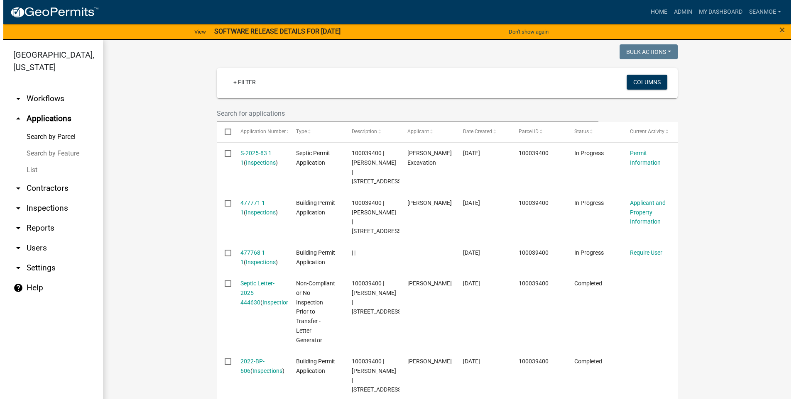
scroll to position [208, 0]
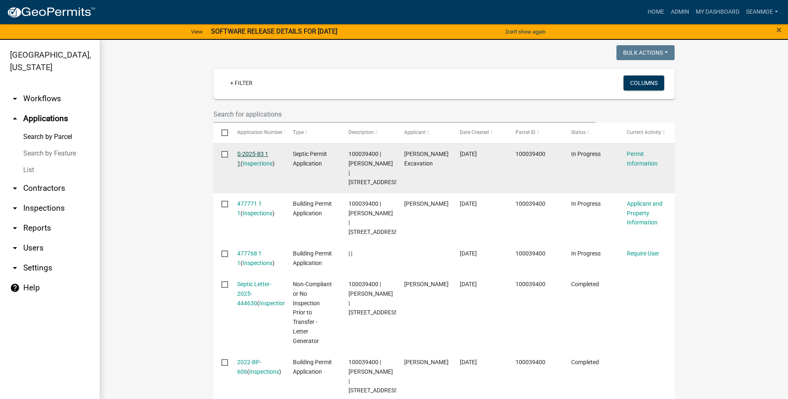
click at [253, 154] on link "S-2025-83 1 1" at bounding box center [252, 159] width 31 height 16
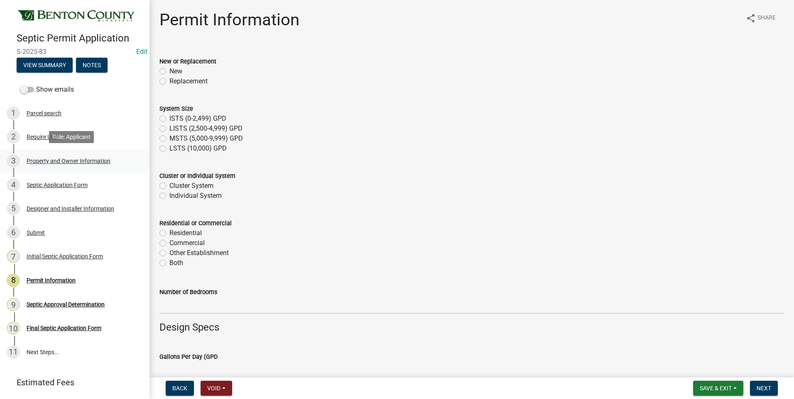
click at [77, 164] on div "3 Property and Owner Information" at bounding box center [72, 160] width 130 height 13
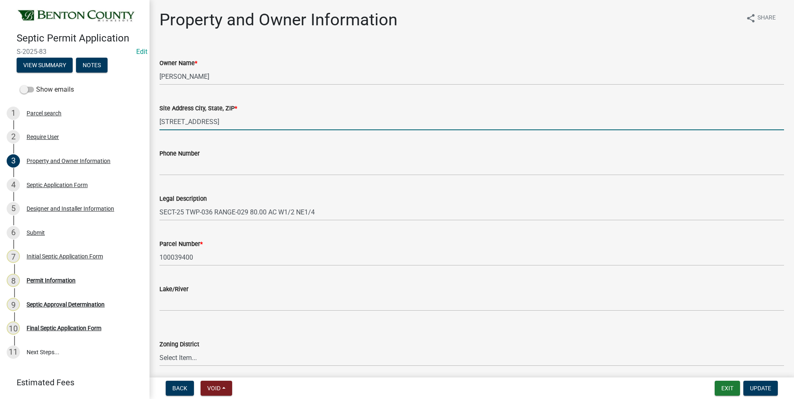
click at [257, 121] on input "13186 HWY 95 NE" at bounding box center [471, 121] width 625 height 17
click at [265, 123] on input "13186 HWY 95 NE" at bounding box center [471, 121] width 625 height 17
type input "13186 HWY 95 NE FOLEY MN 56329"
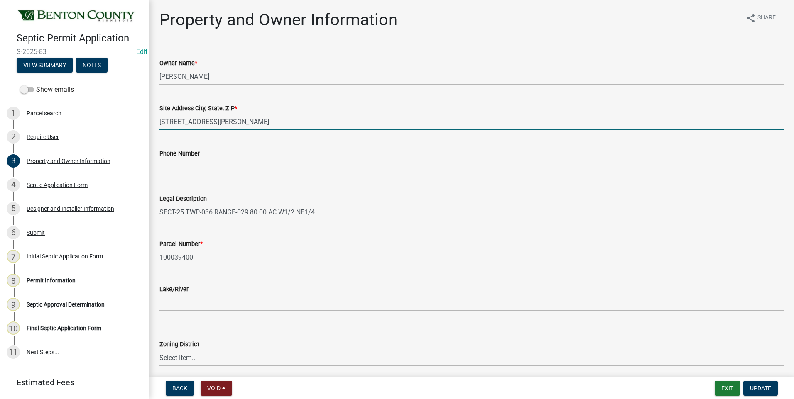
click at [217, 167] on input "Phone Number" at bounding box center [471, 167] width 625 height 17
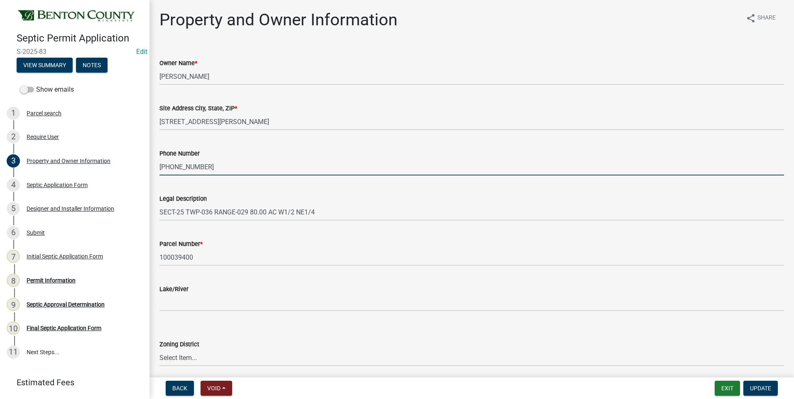
type input "320-761-3245"
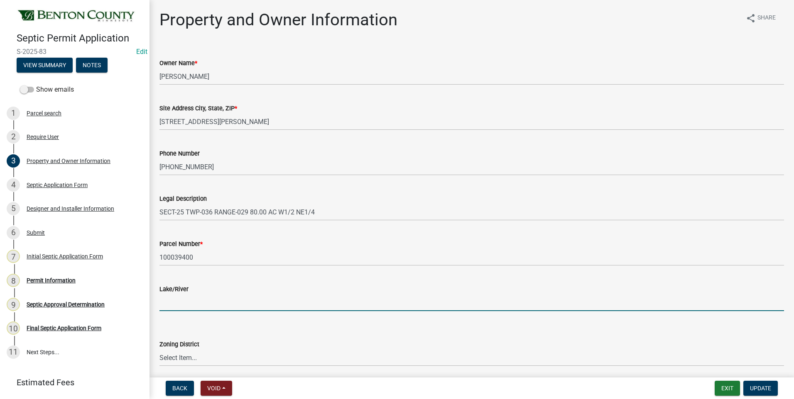
click at [193, 304] on input "Lake/River" at bounding box center [471, 302] width 625 height 17
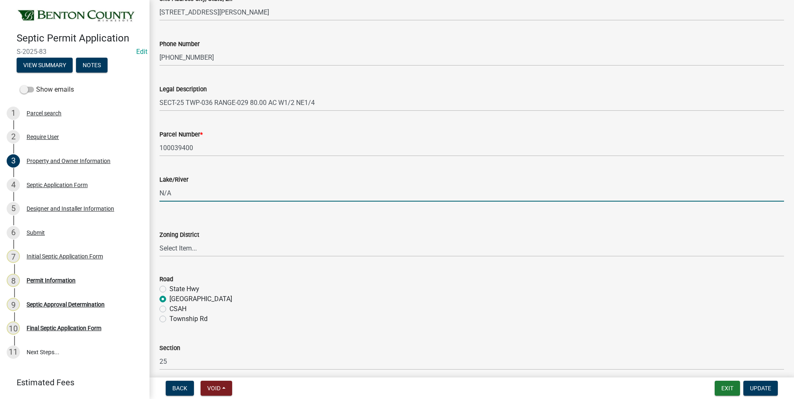
scroll to position [125, 0]
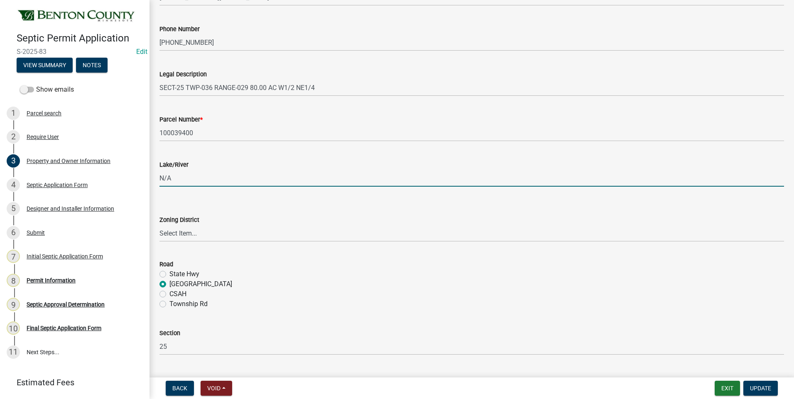
type input "N/A"
click at [182, 235] on select "Select Item... AG RA RES BUS IND ANNEX CITY" at bounding box center [471, 233] width 625 height 17
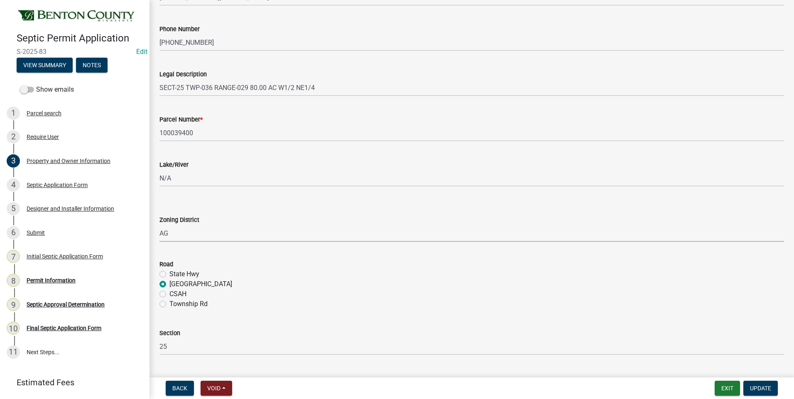
click at [159, 225] on select "Select Item... AG RA RES BUS IND ANNEX CITY" at bounding box center [471, 233] width 625 height 17
select select "3dace726-2193-4b77-872b-2fbbc186c502"
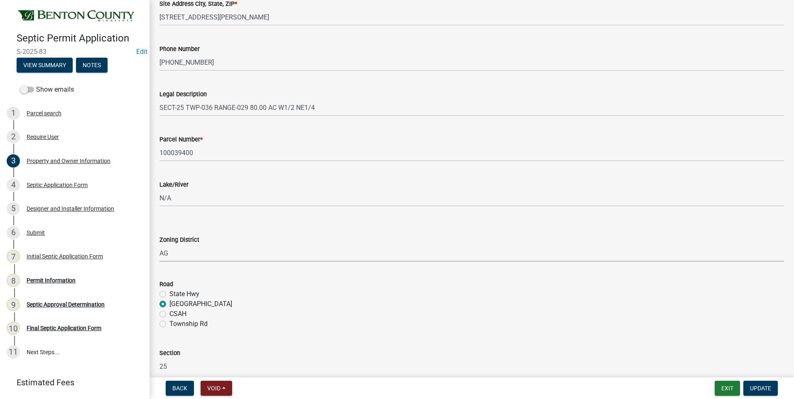
scroll to position [81, 0]
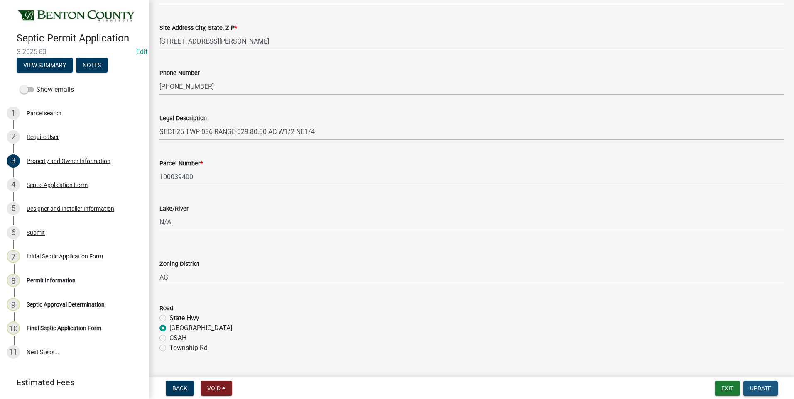
click at [760, 387] on span "Update" at bounding box center [760, 388] width 21 height 7
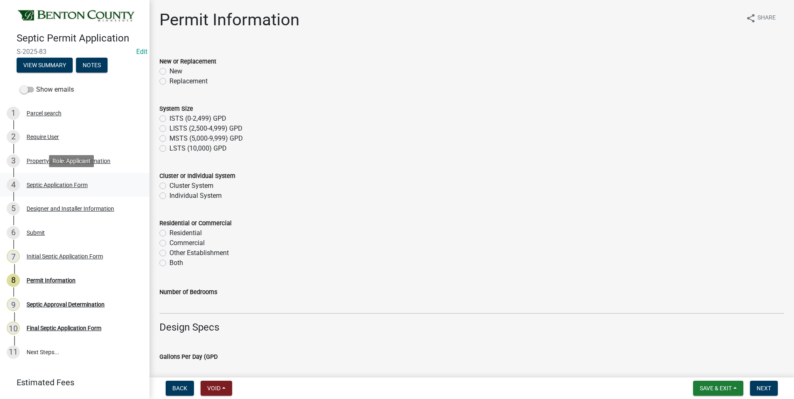
click at [47, 184] on div "Septic Application Form" at bounding box center [57, 185] width 61 height 6
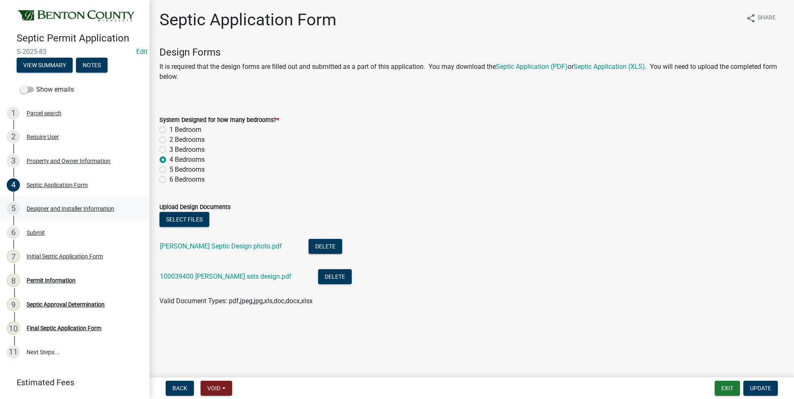
click at [64, 209] on div "Designer and Installer Information" at bounding box center [71, 209] width 88 height 6
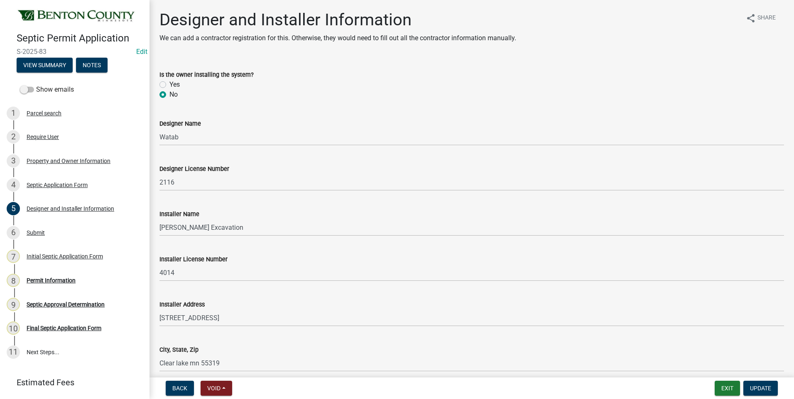
scroll to position [37, 0]
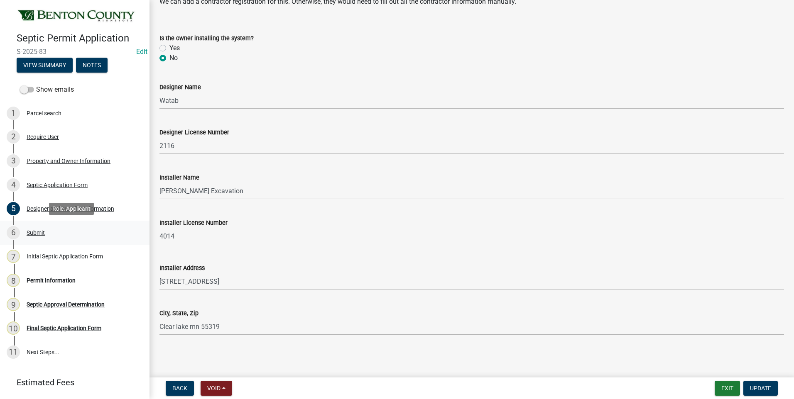
click at [36, 232] on div "Submit" at bounding box center [36, 233] width 18 height 6
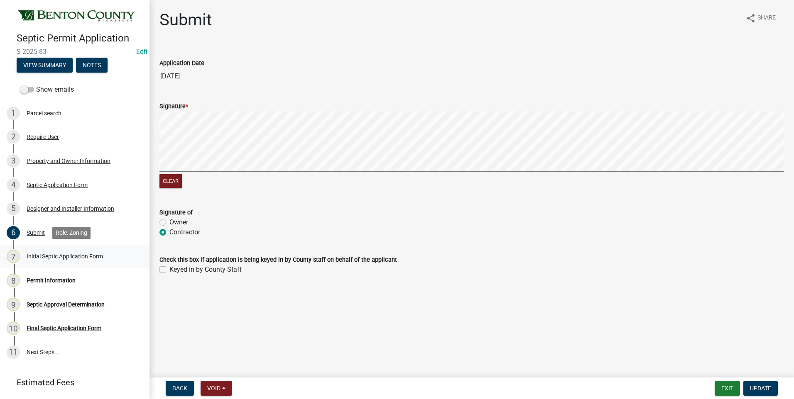
click at [49, 255] on div "Initial Septic Application Form" at bounding box center [65, 257] width 76 height 6
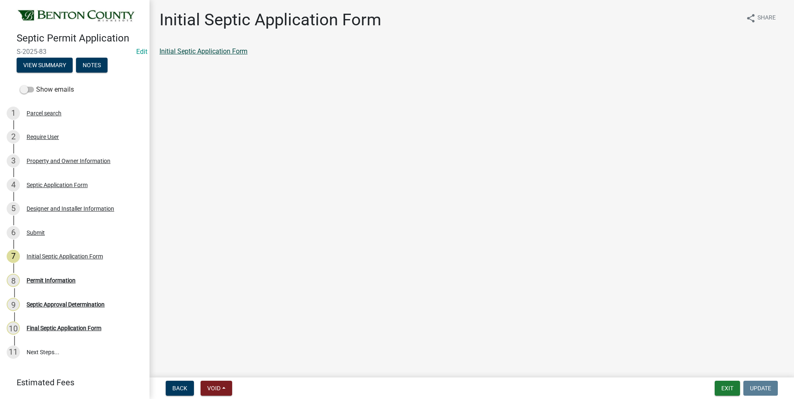
click at [228, 50] on link "Initial Septic Application Form" at bounding box center [203, 51] width 88 height 8
